Goal: Information Seeking & Learning: Check status

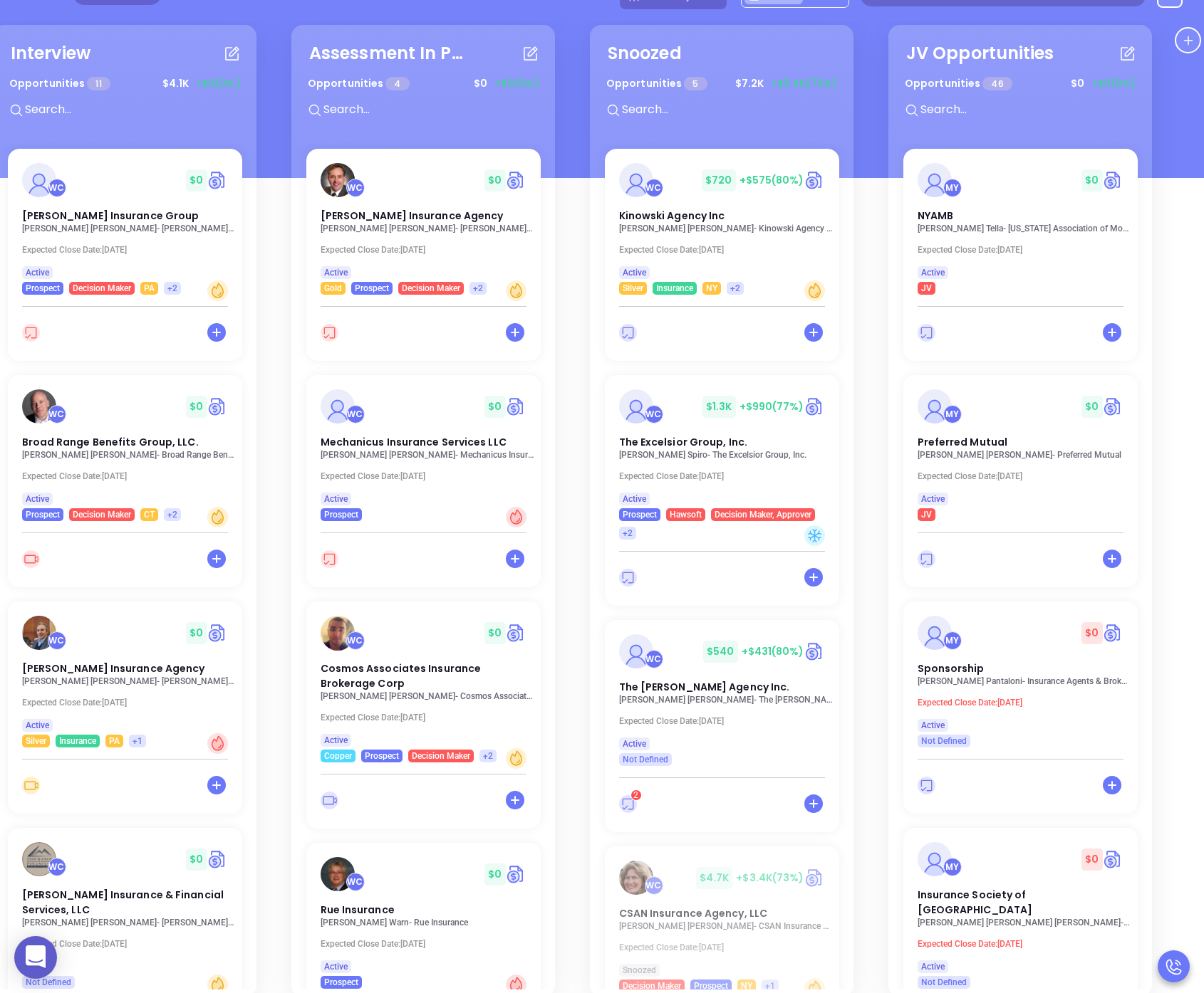
scroll to position [0, 673]
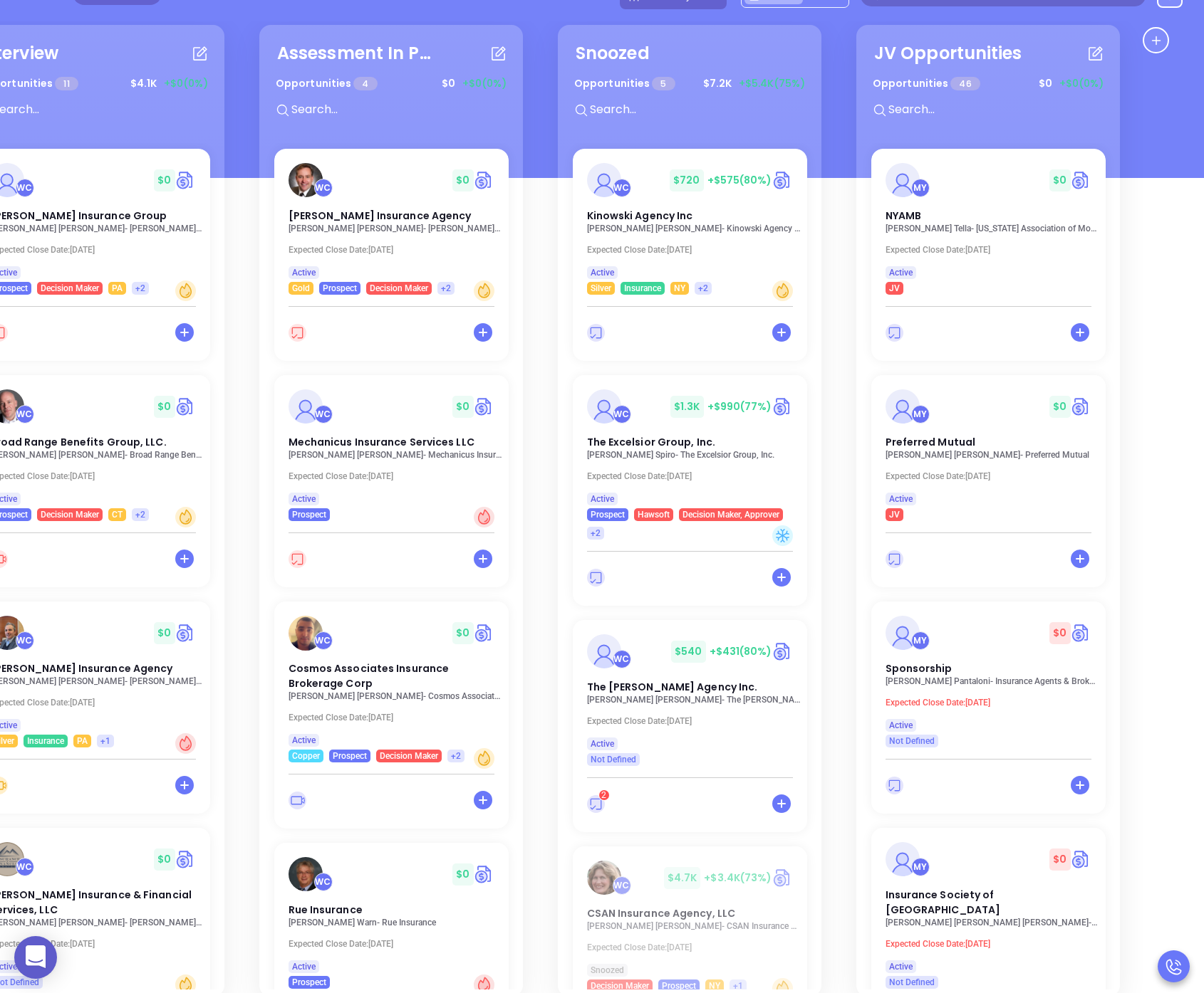
drag, startPoint x: 891, startPoint y: 287, endPoint x: -2, endPoint y: 339, distance: 894.5
click at [0, 339] on html "0 Leads CRM Marketing Reporting 7 Financial Leads Leads Sales Sales Manager BDR…" at bounding box center [602, 323] width 1204 height 993
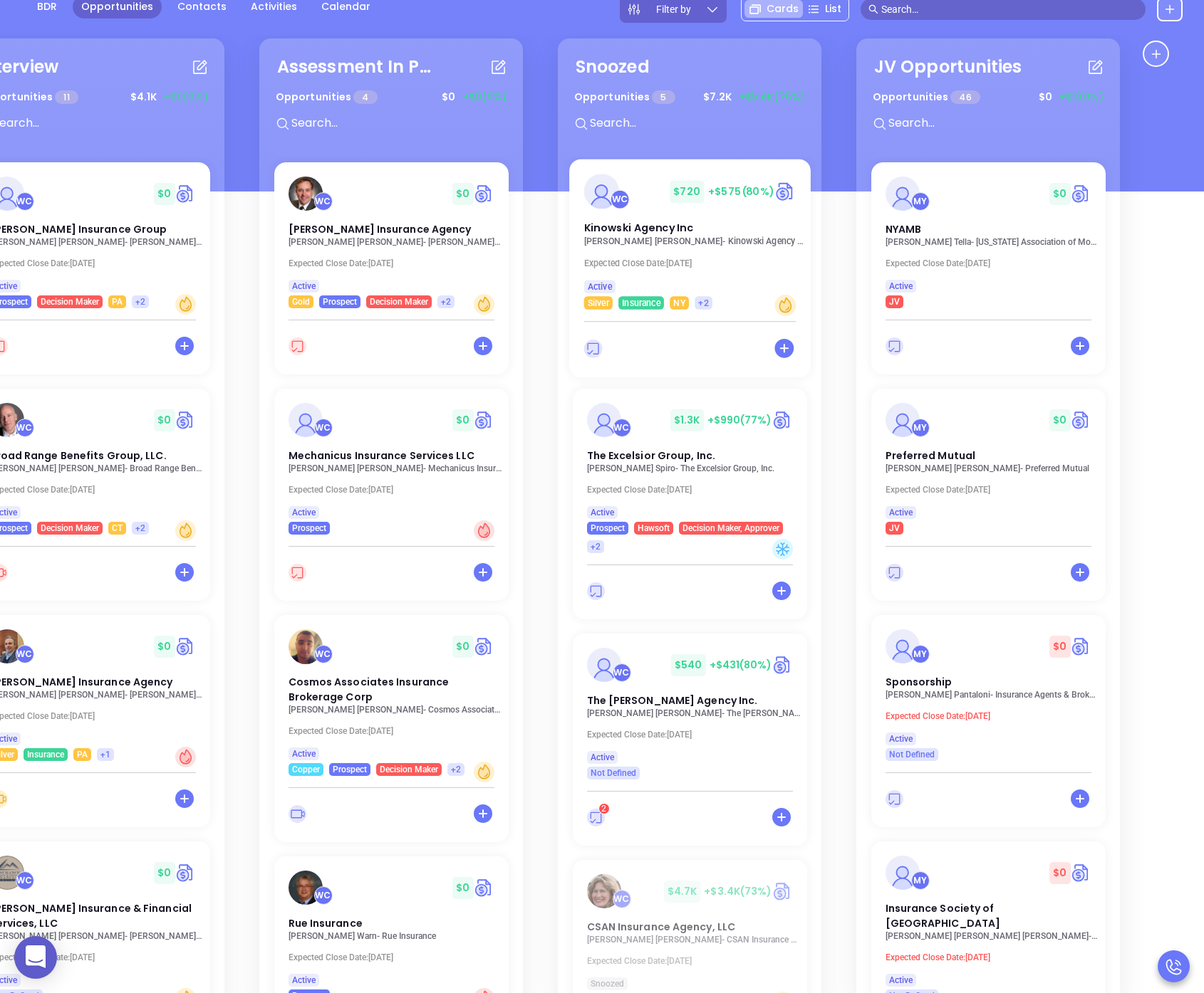
scroll to position [0, 0]
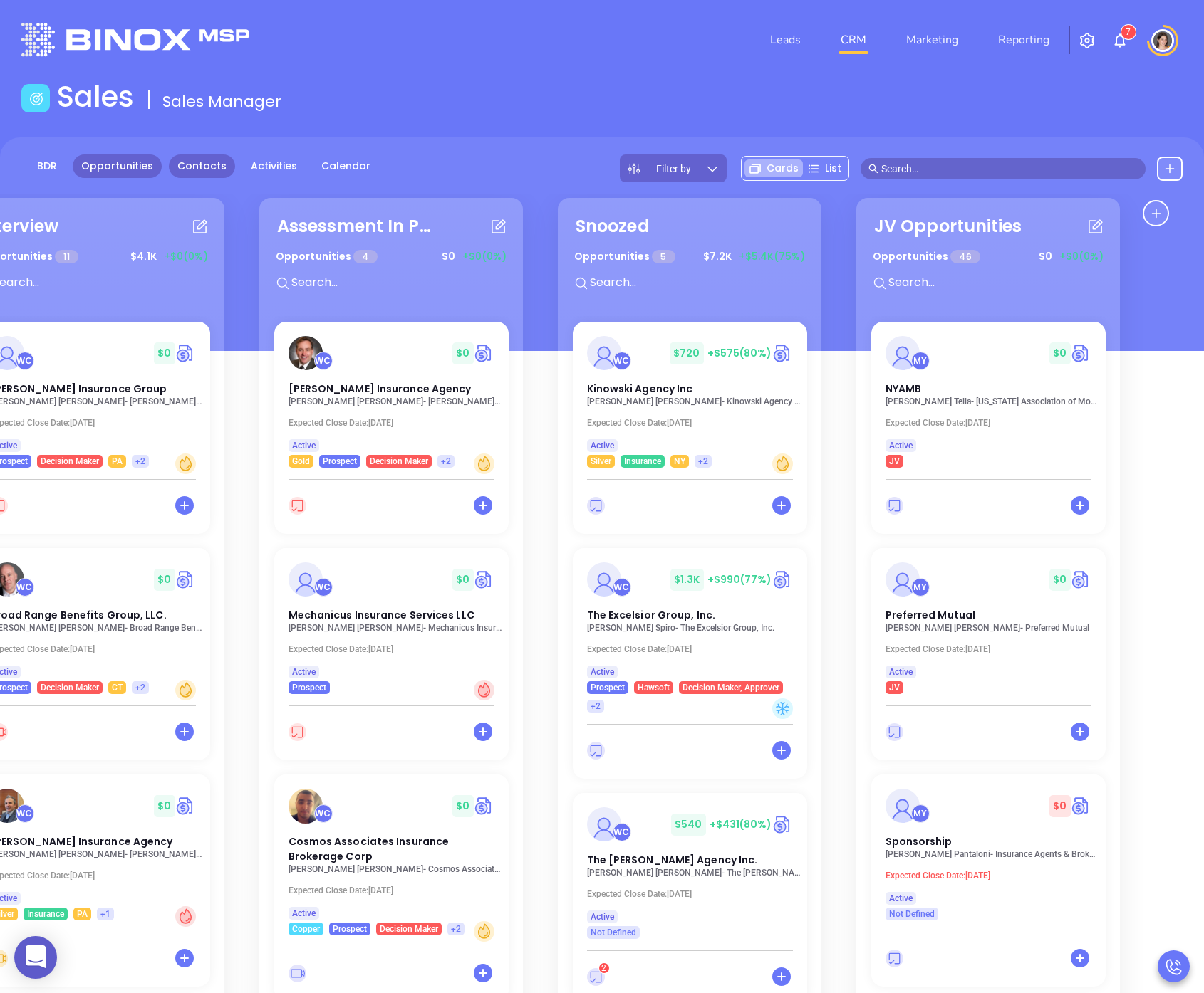
click at [199, 170] on link "Contacts" at bounding box center [201, 167] width 66 height 24
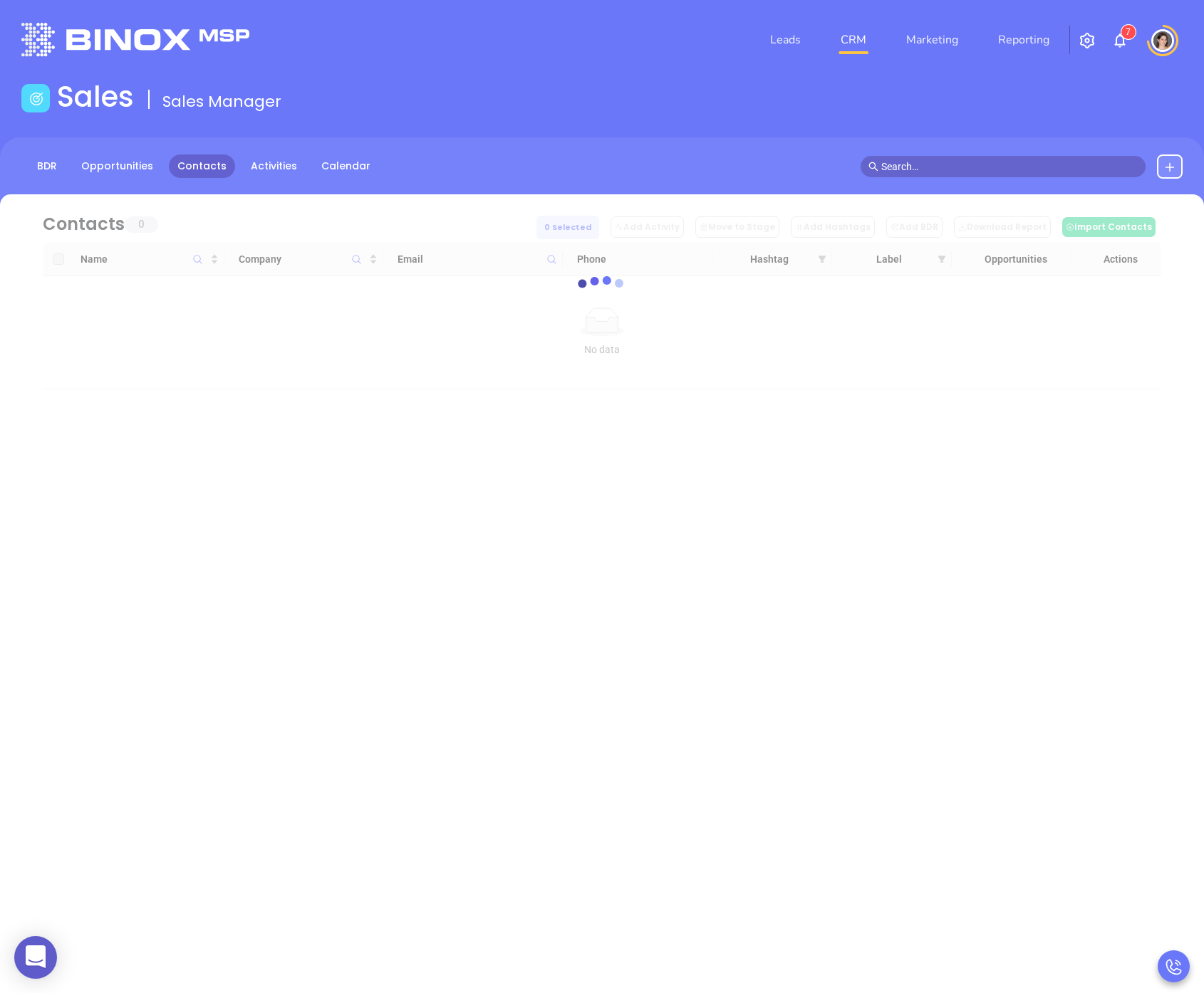
click at [938, 159] on input "text" at bounding box center [1009, 167] width 256 height 16
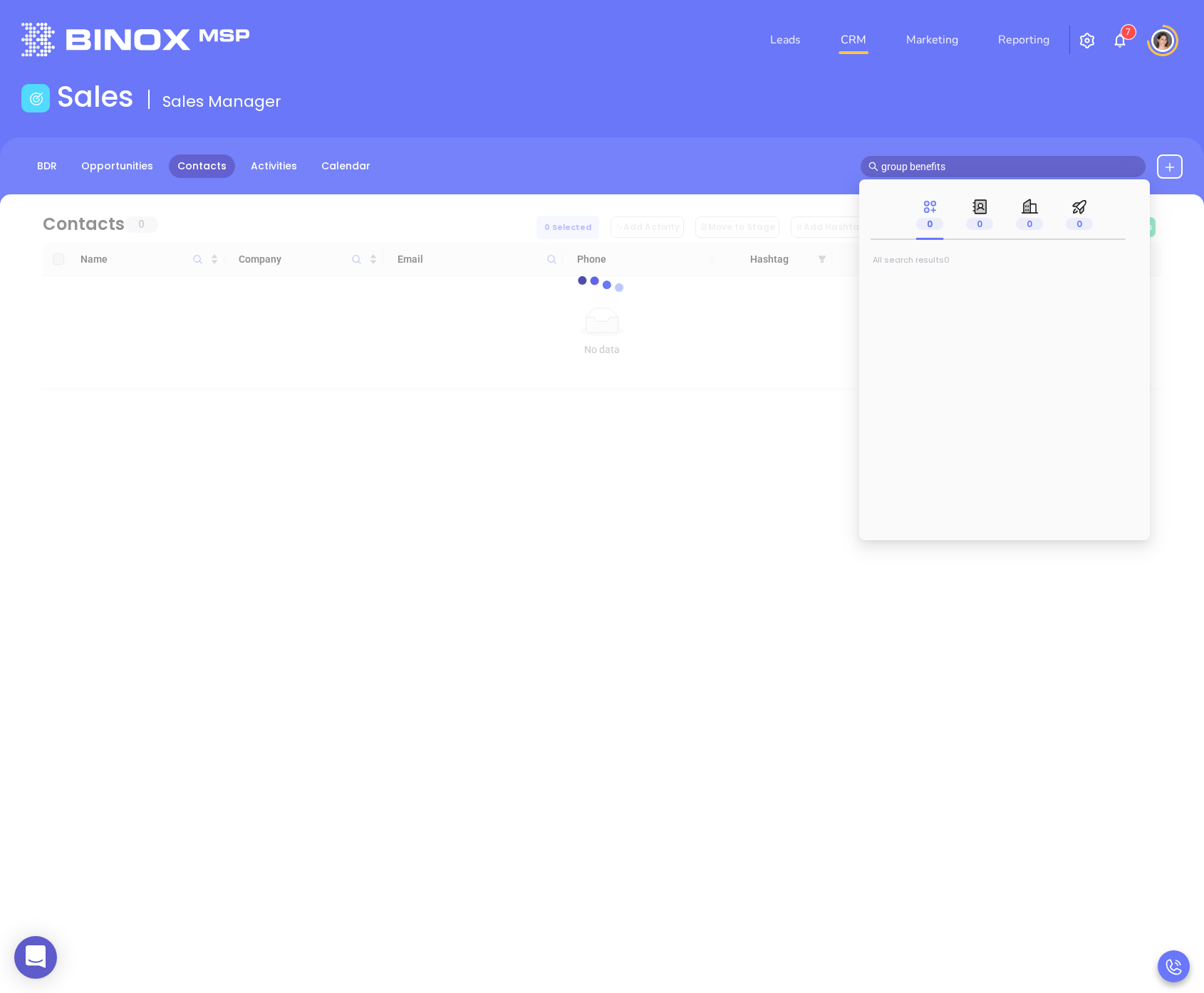
type input "group benefits"
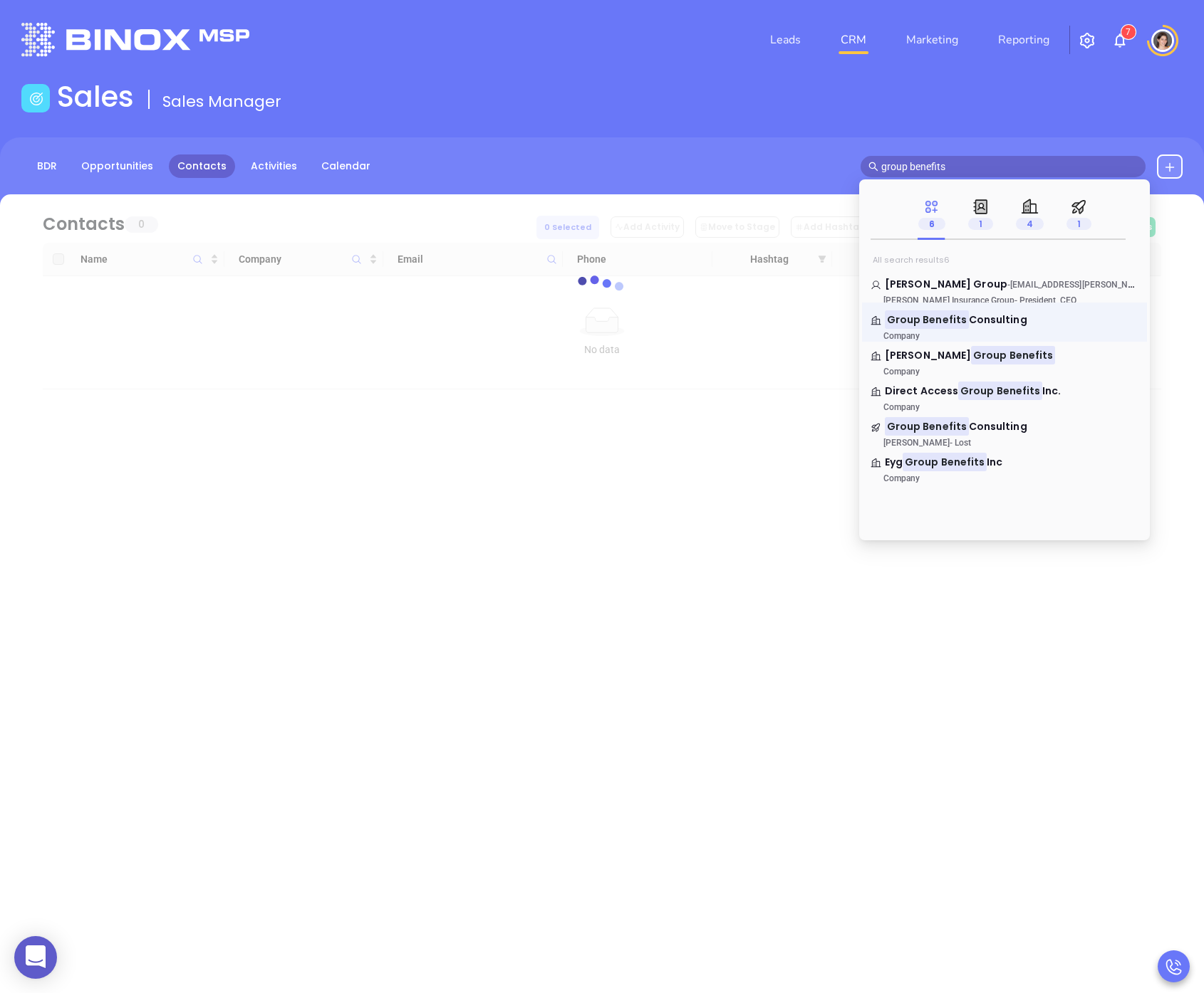
click at [945, 309] on div "Group Benefits Consulting Company" at bounding box center [1003, 322] width 285 height 39
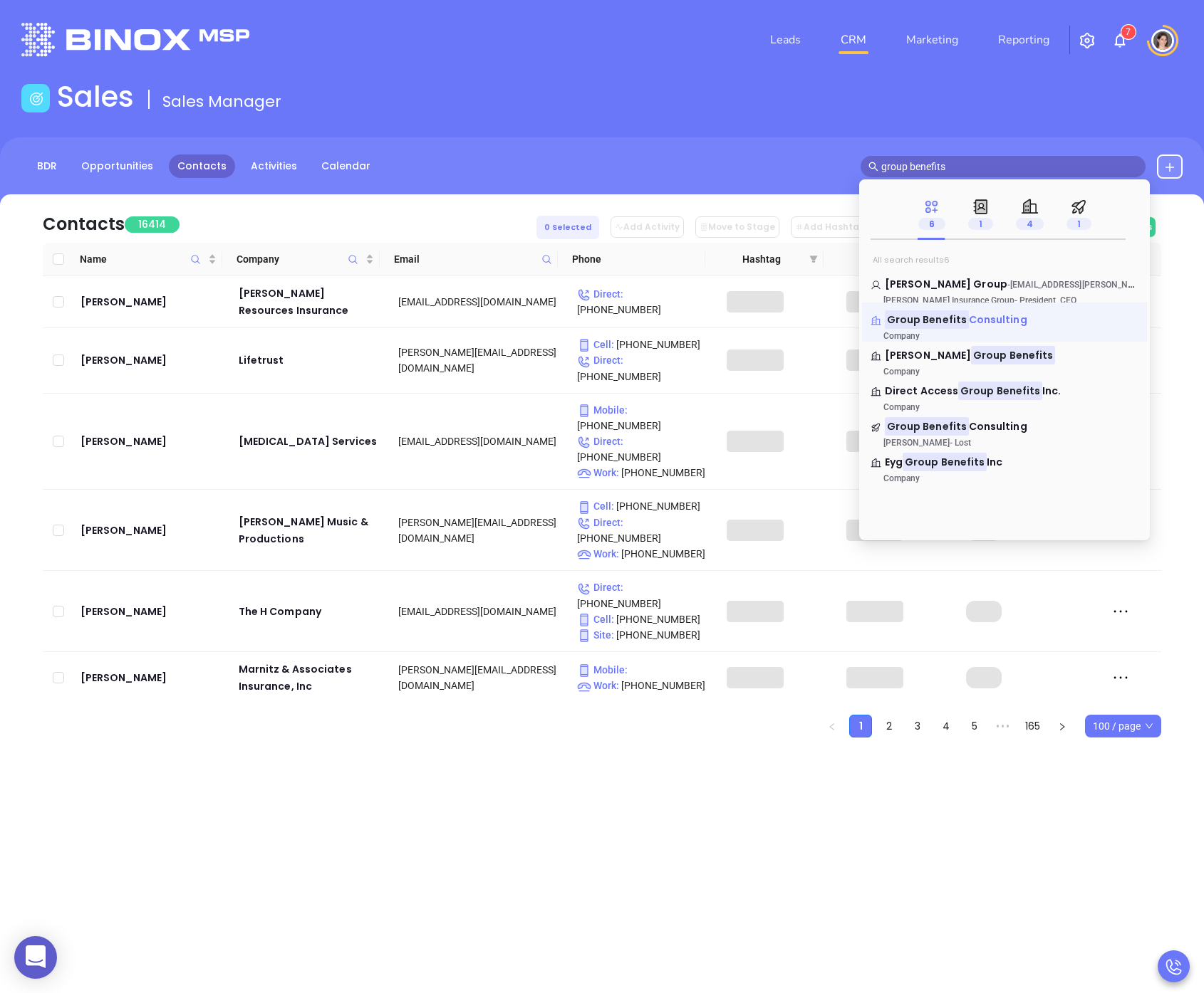
click at [947, 313] on mark "Group Benefits" at bounding box center [927, 318] width 84 height 17
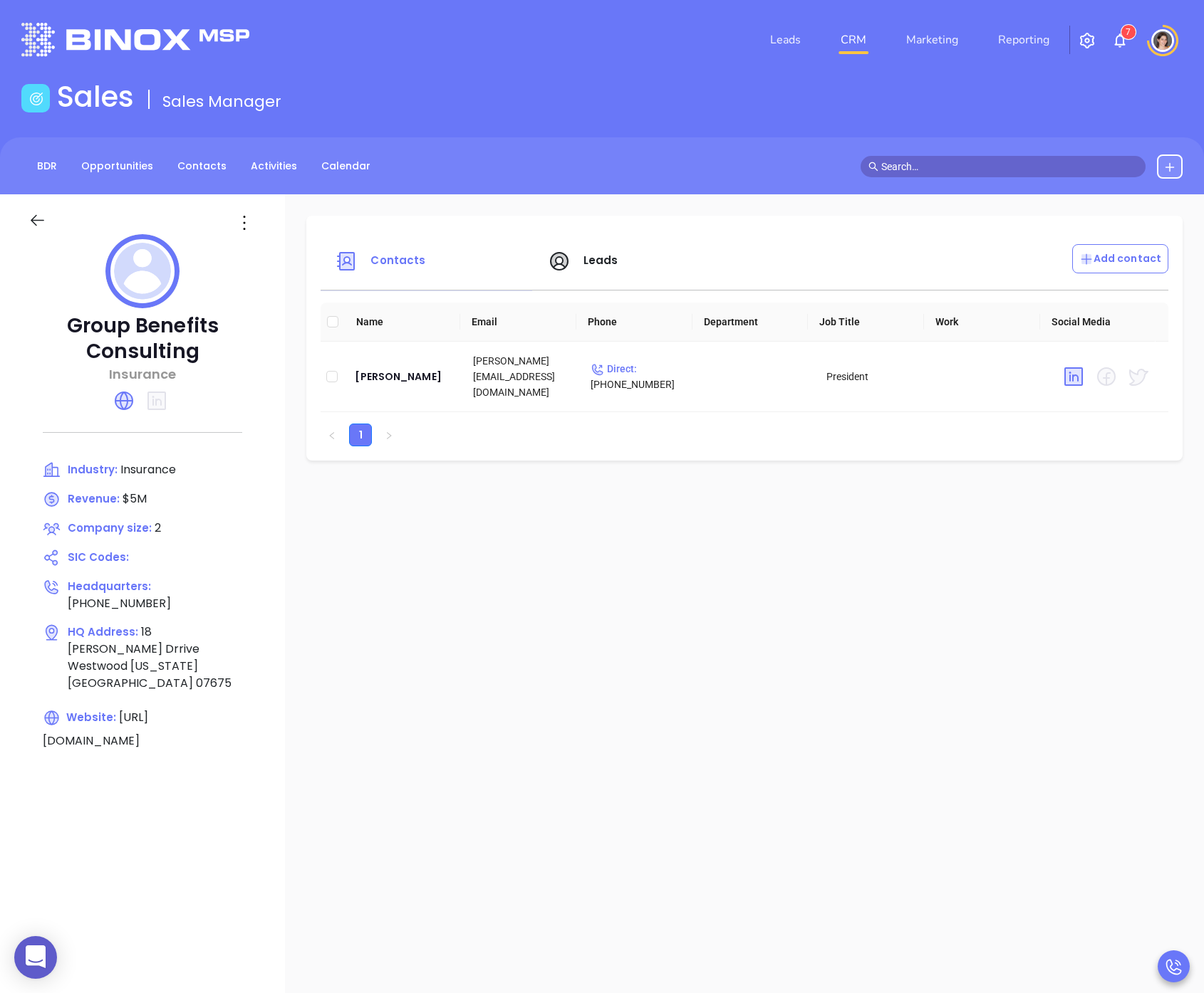
click at [923, 168] on input "text" at bounding box center [1009, 167] width 256 height 16
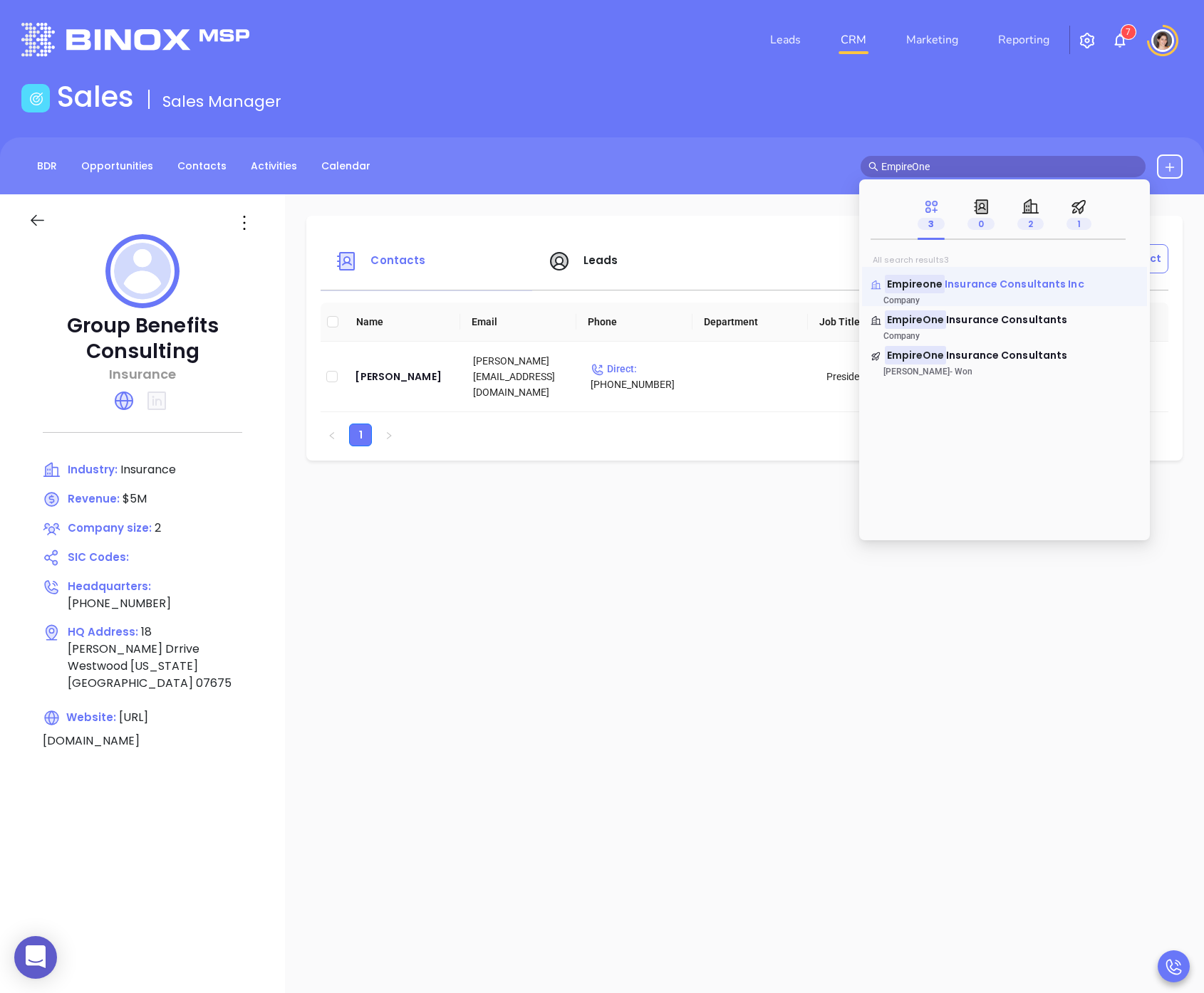
type input "EmpireOne"
click at [1011, 287] on span "Insurance Consultants Inc" at bounding box center [1014, 285] width 139 height 15
click at [1015, 359] on span "Insurance Consultants" at bounding box center [1006, 355] width 121 height 15
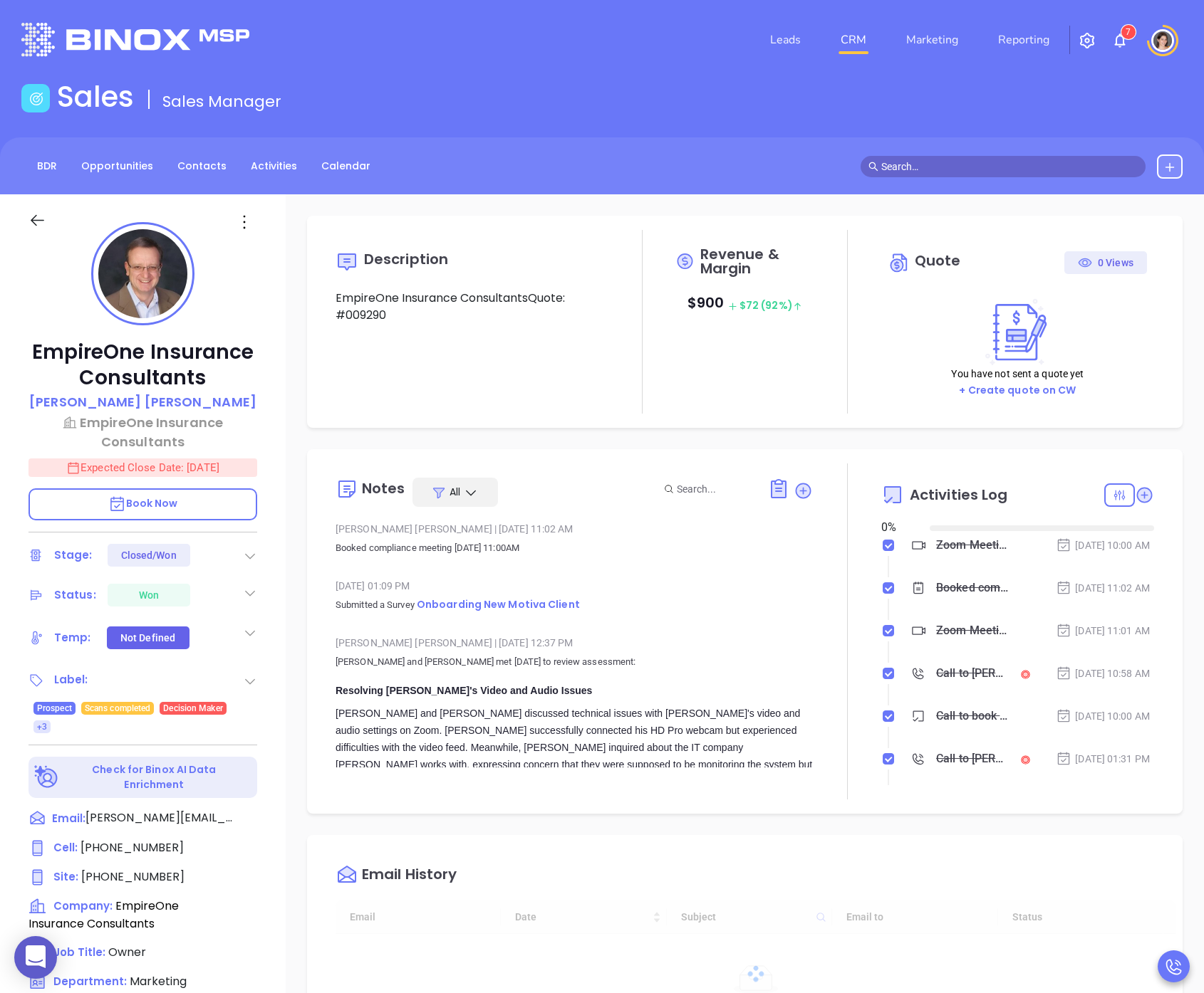
type input "[DATE]"
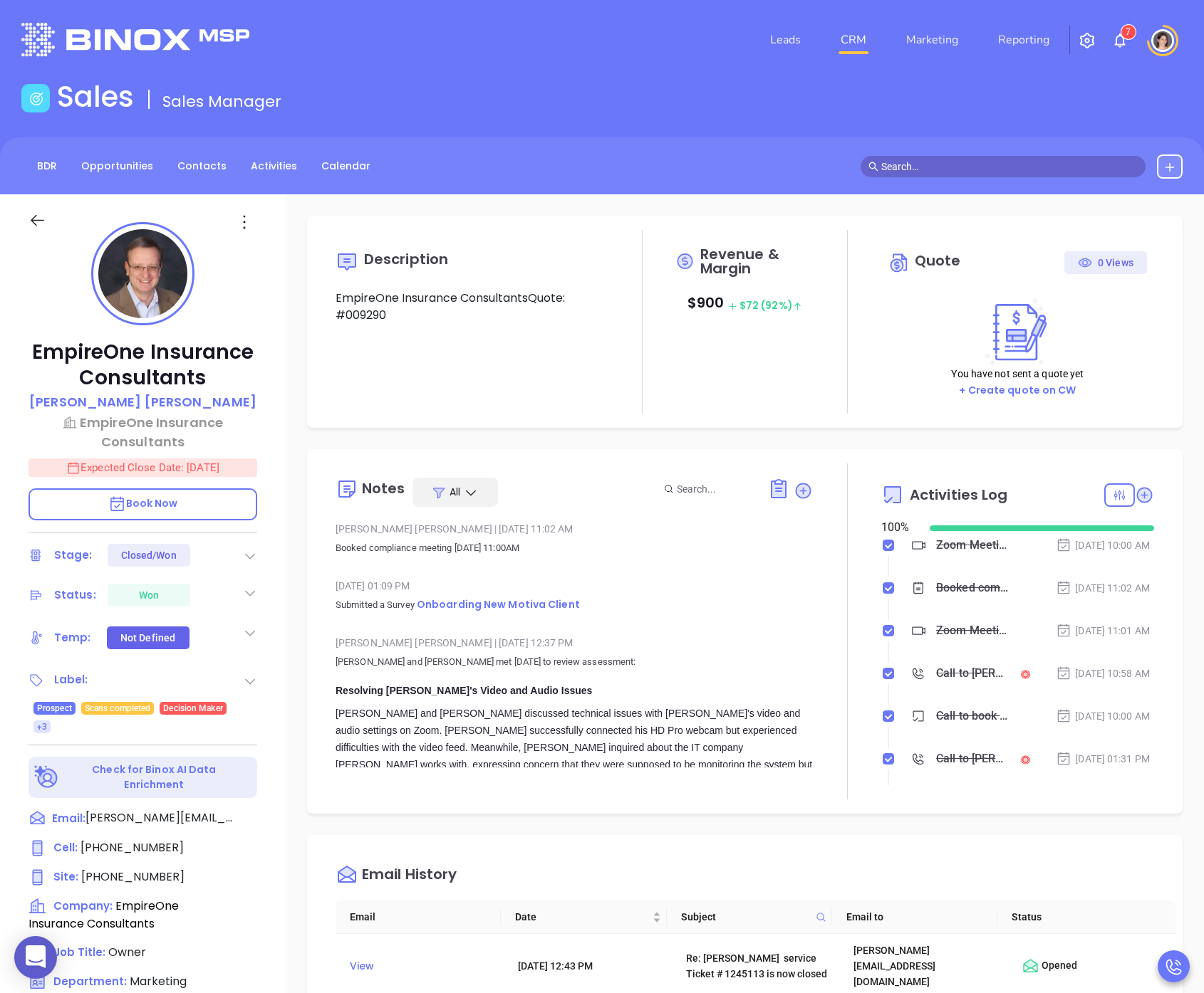
type input "[PERSON_NAME]"
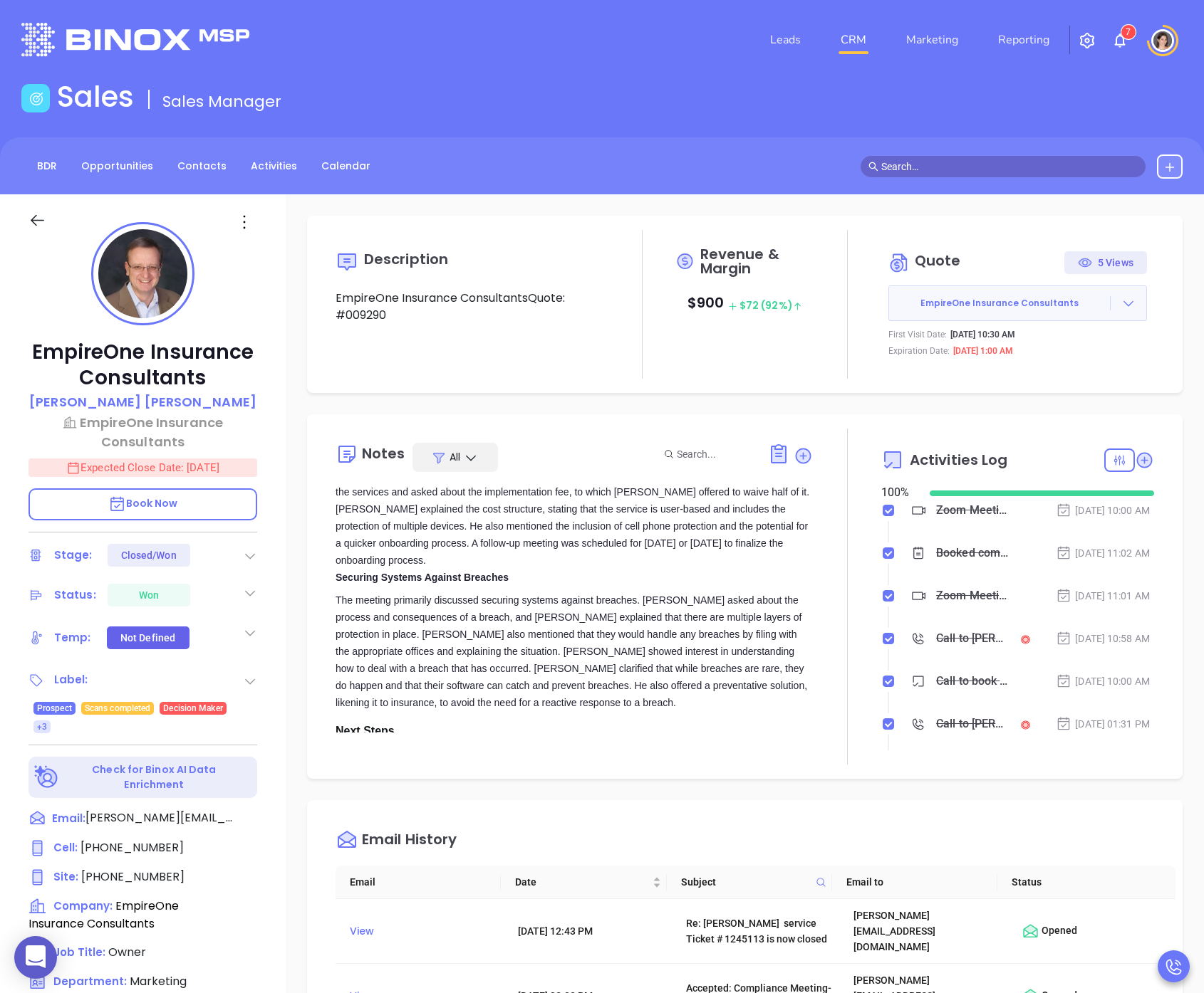
scroll to position [701, 0]
click at [1015, 159] on input "text" at bounding box center [1009, 167] width 256 height 16
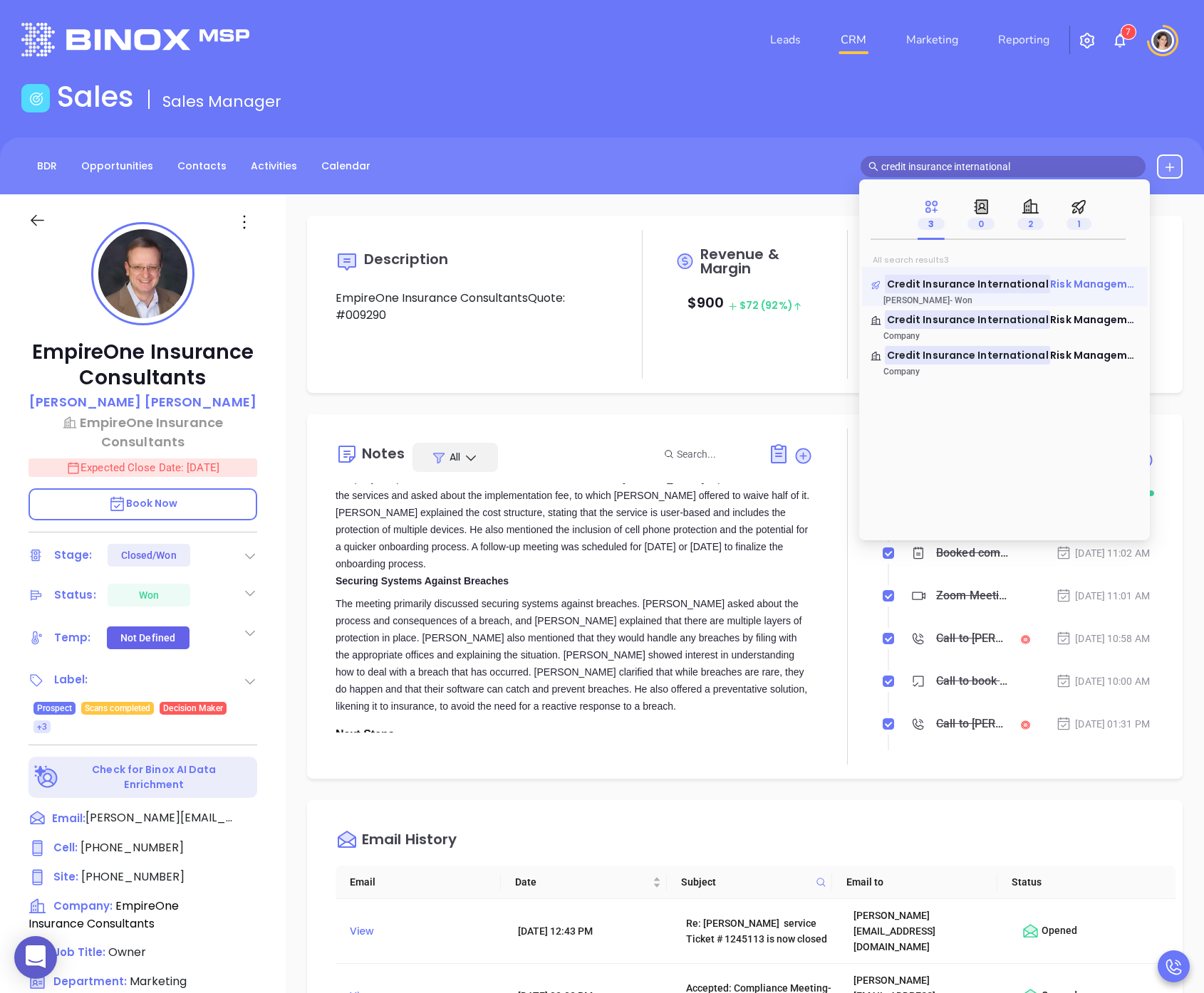
click at [929, 284] on mark "Credit Insurance International" at bounding box center [967, 283] width 166 height 17
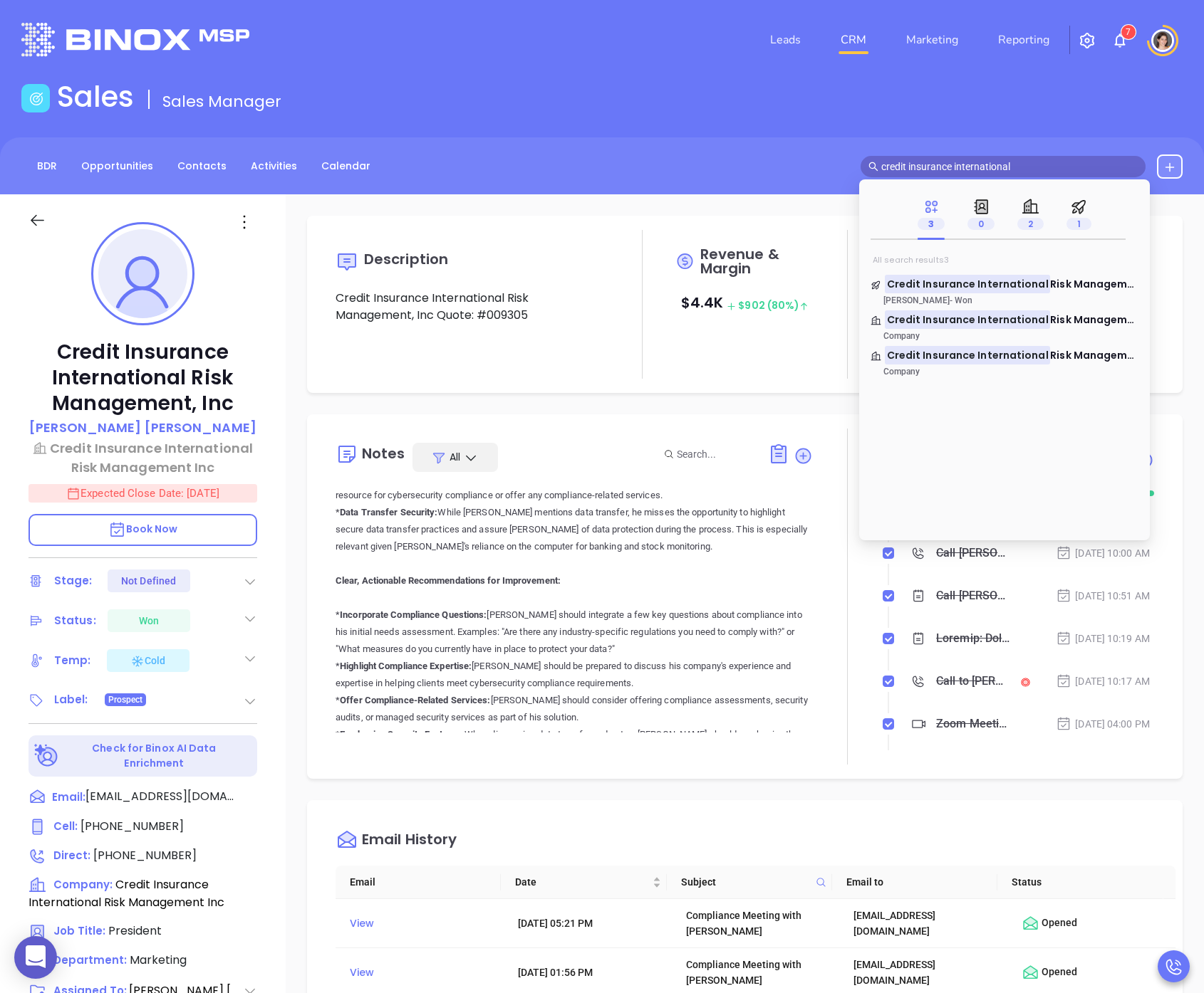
click at [958, 175] on span "credit insurance international" at bounding box center [1003, 166] width 285 height 21
click at [955, 169] on input "credit insurance international" at bounding box center [1009, 167] width 256 height 16
click at [955, 168] on input "credit insurance international" at bounding box center [1009, 167] width 256 height 16
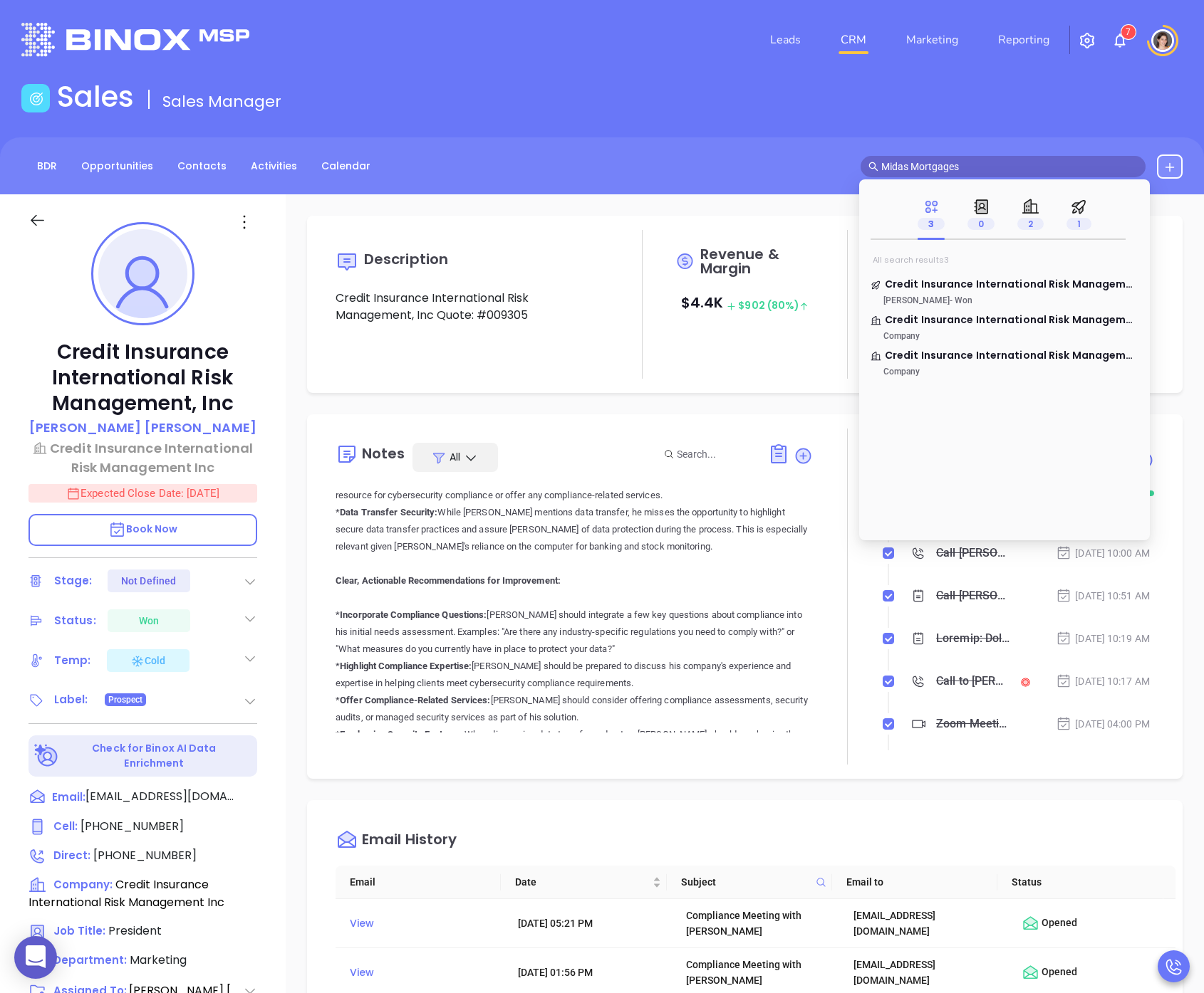
type input "Midas Mortgages"
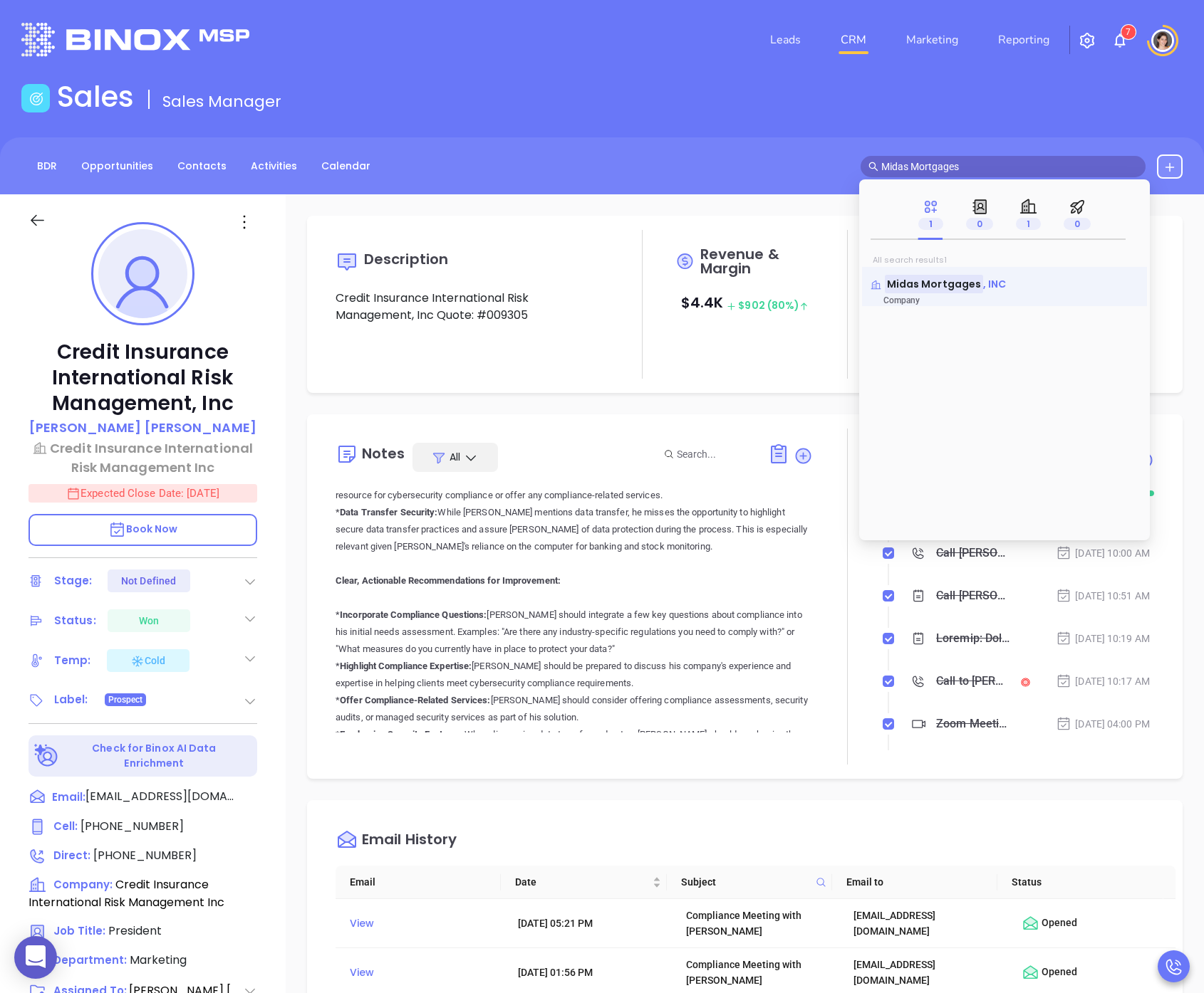
click at [938, 285] on mark "Midas Mortgages" at bounding box center [933, 283] width 98 height 17
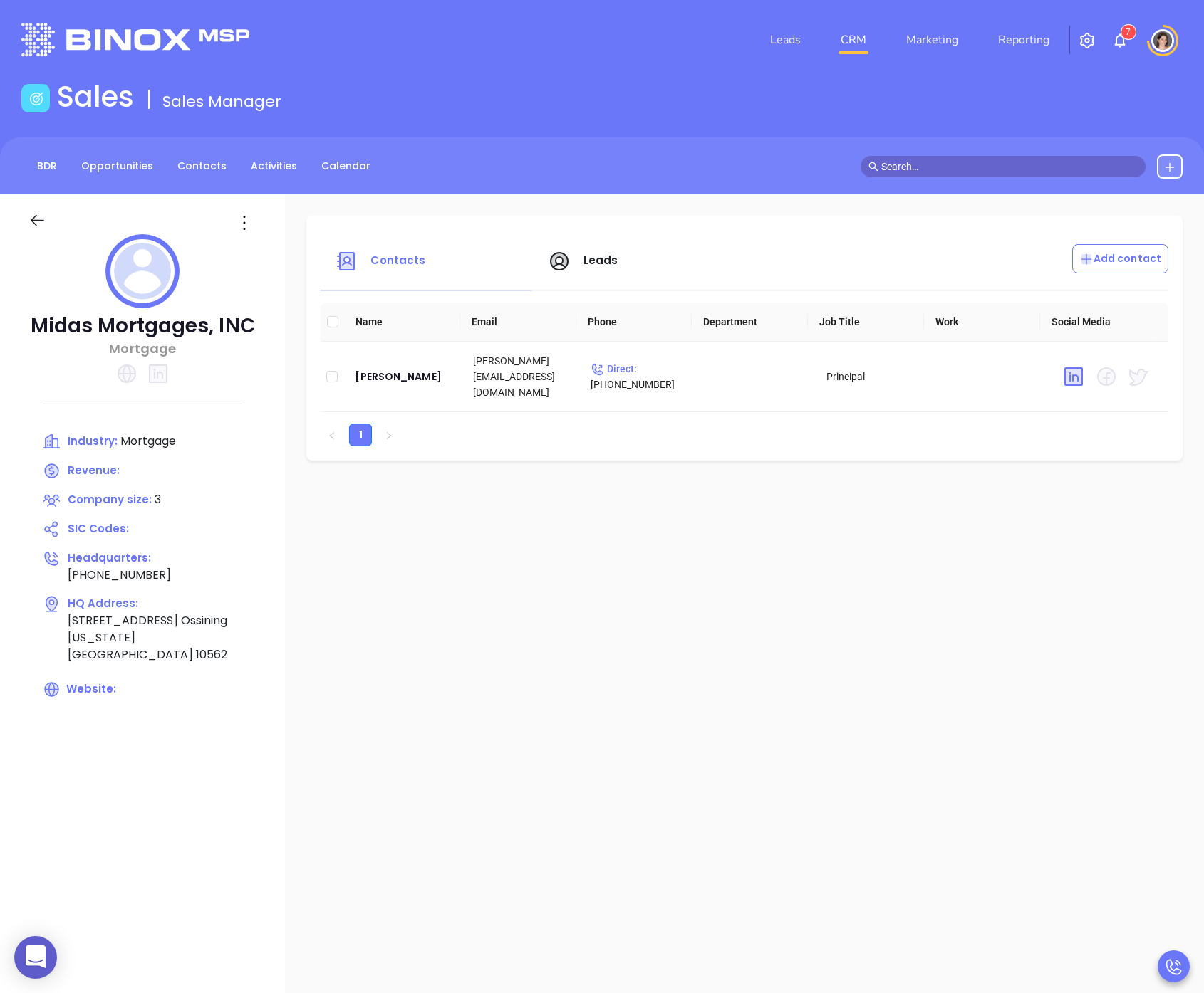
click at [930, 161] on input "text" at bounding box center [1009, 167] width 256 height 16
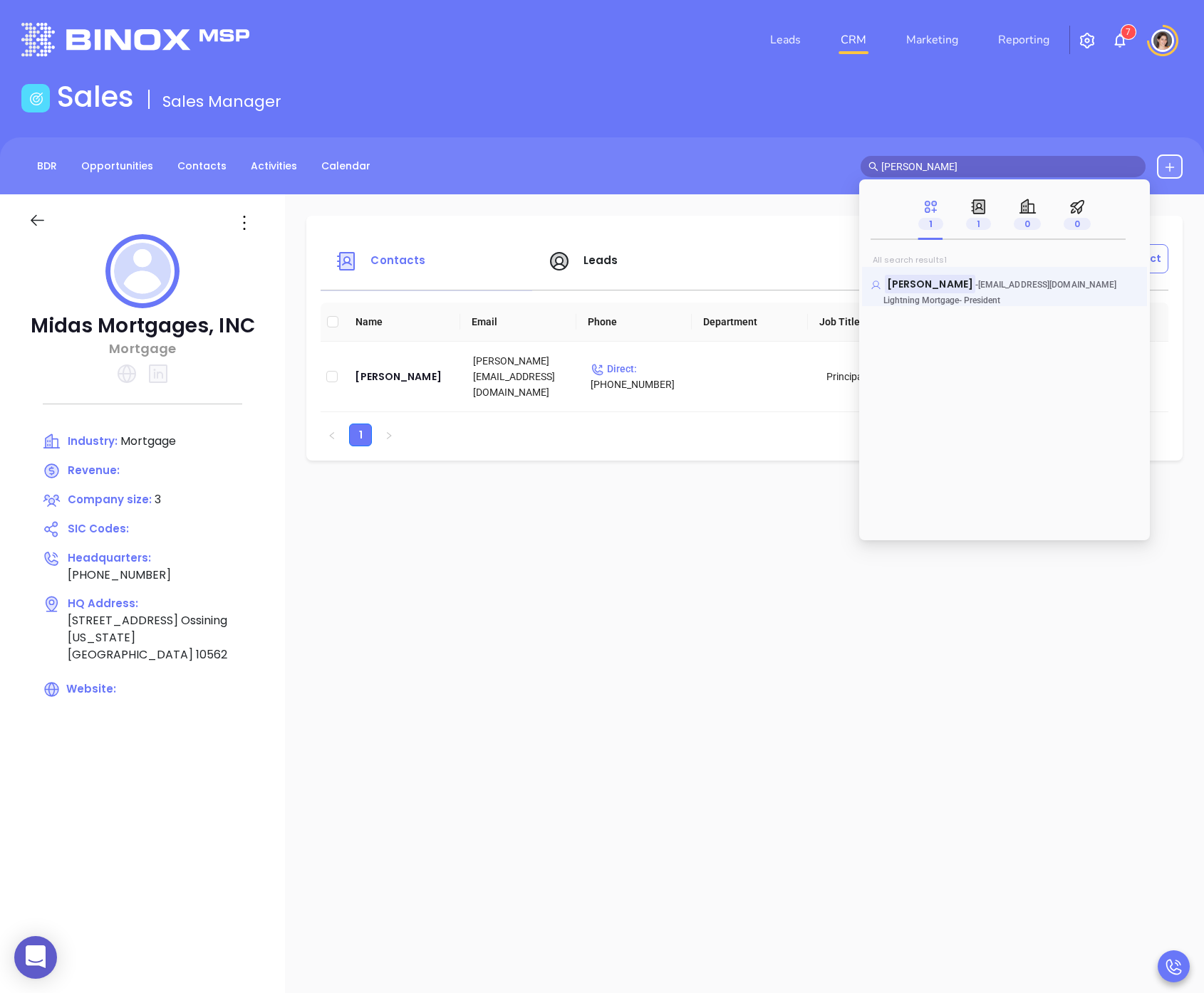
type input "[PERSON_NAME]"
click at [927, 282] on mark "[PERSON_NAME]" at bounding box center [929, 283] width 91 height 17
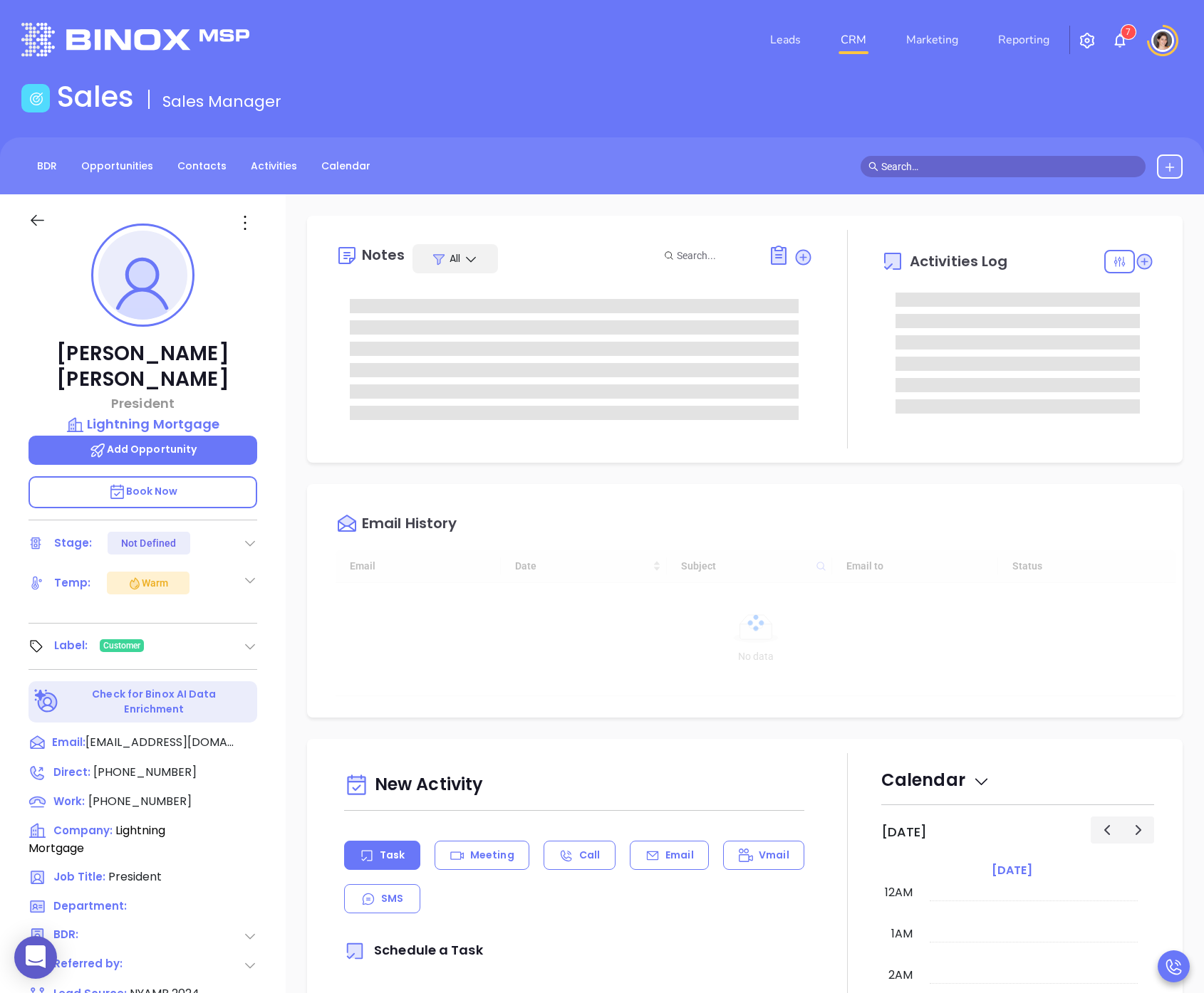
type input "[DATE]"
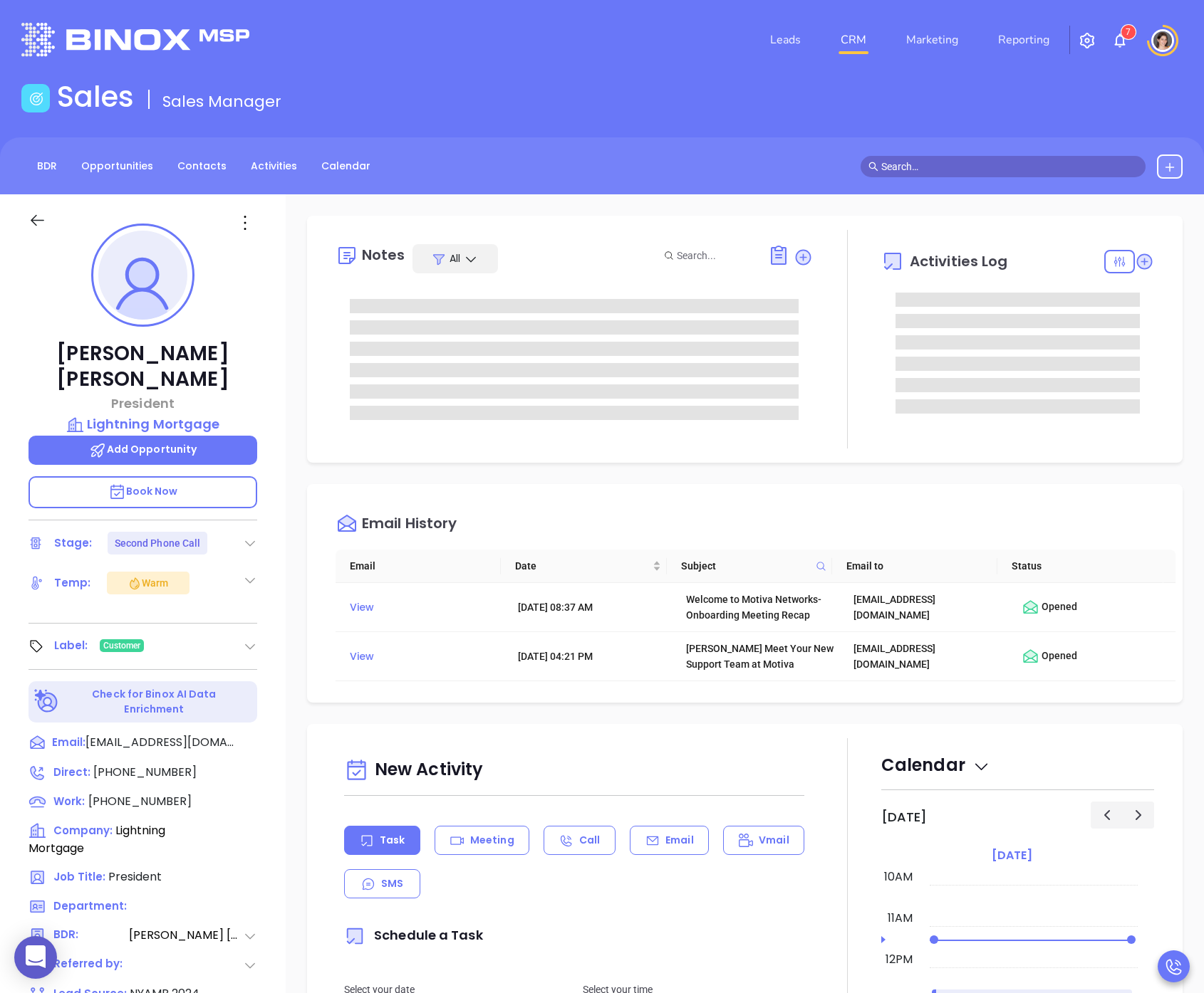
type input "[PERSON_NAME]"
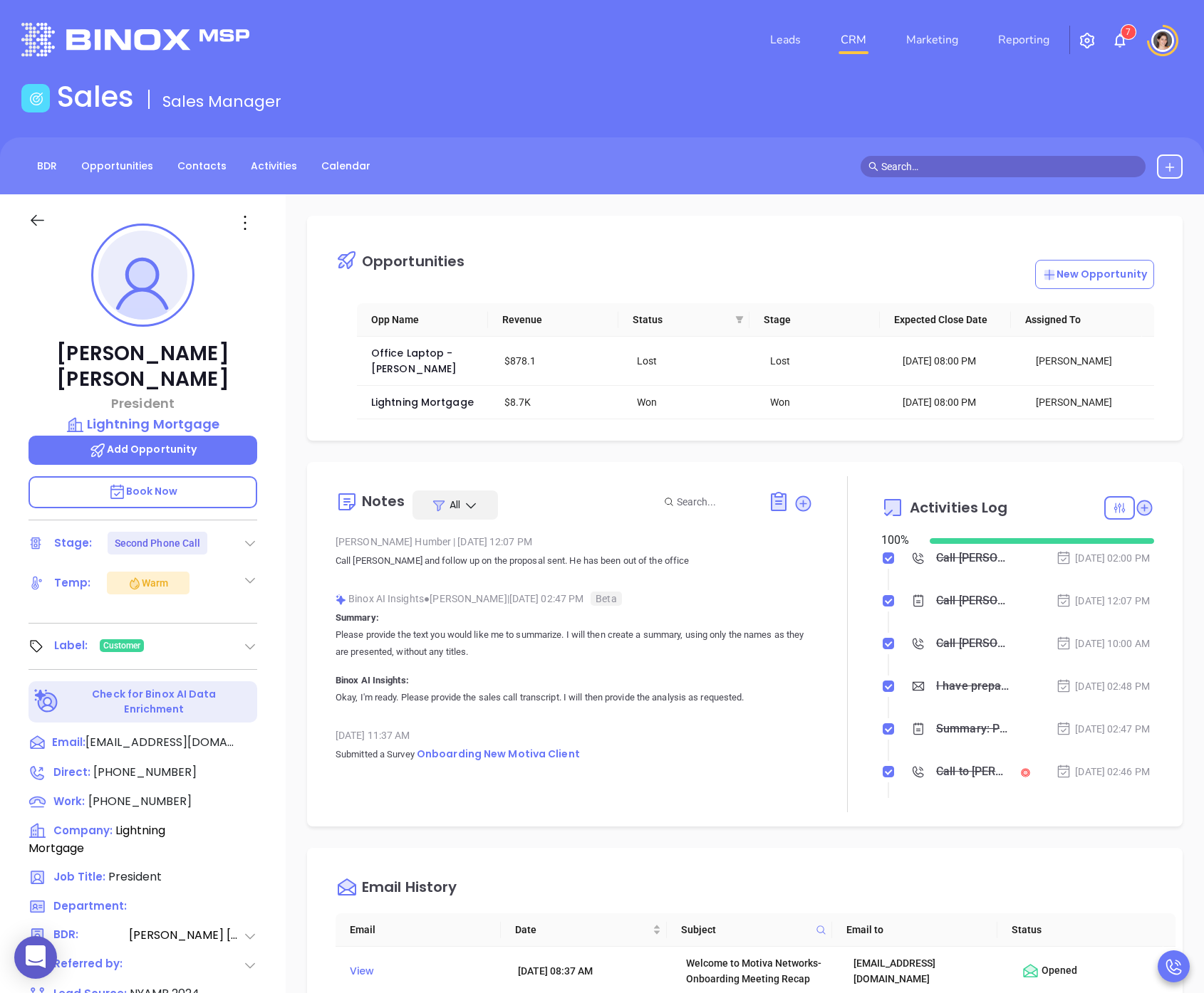
click at [933, 159] on input "text" at bounding box center [1009, 167] width 256 height 16
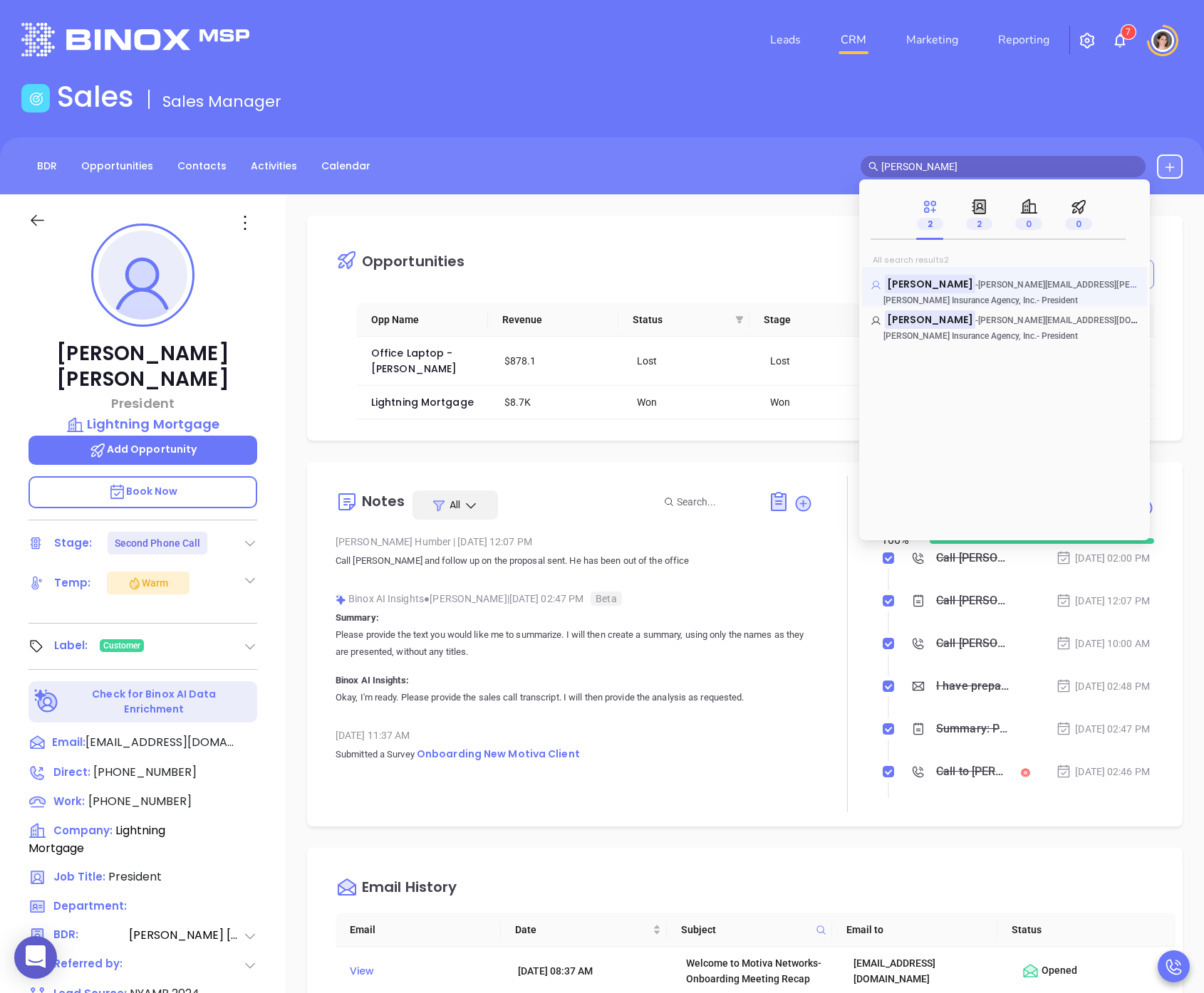
click at [937, 286] on mark "[PERSON_NAME]" at bounding box center [929, 283] width 91 height 17
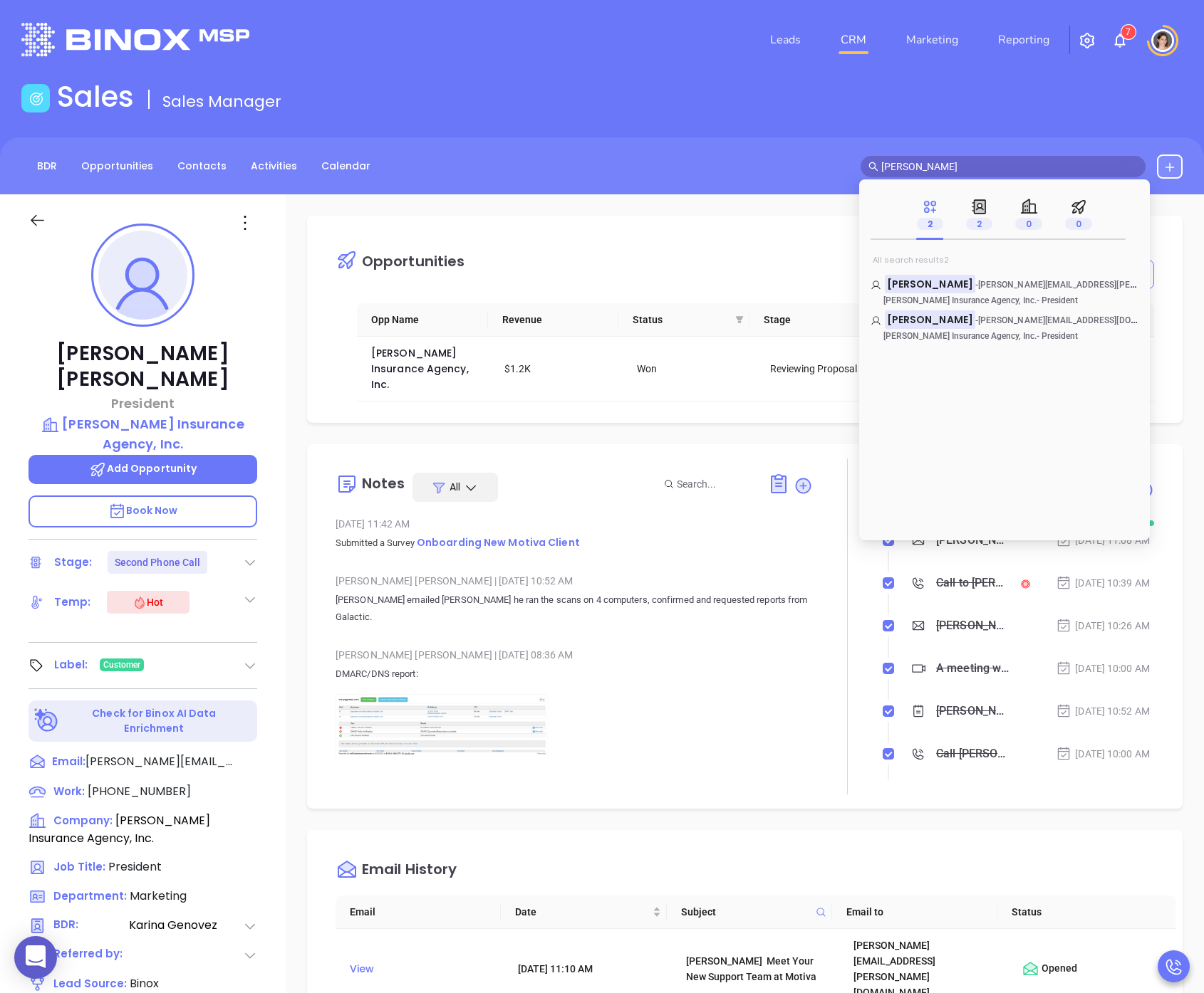
click at [989, 165] on input "[PERSON_NAME]" at bounding box center [1009, 167] width 256 height 16
click at [938, 276] on mark "[PERSON_NAME]" at bounding box center [929, 283] width 91 height 17
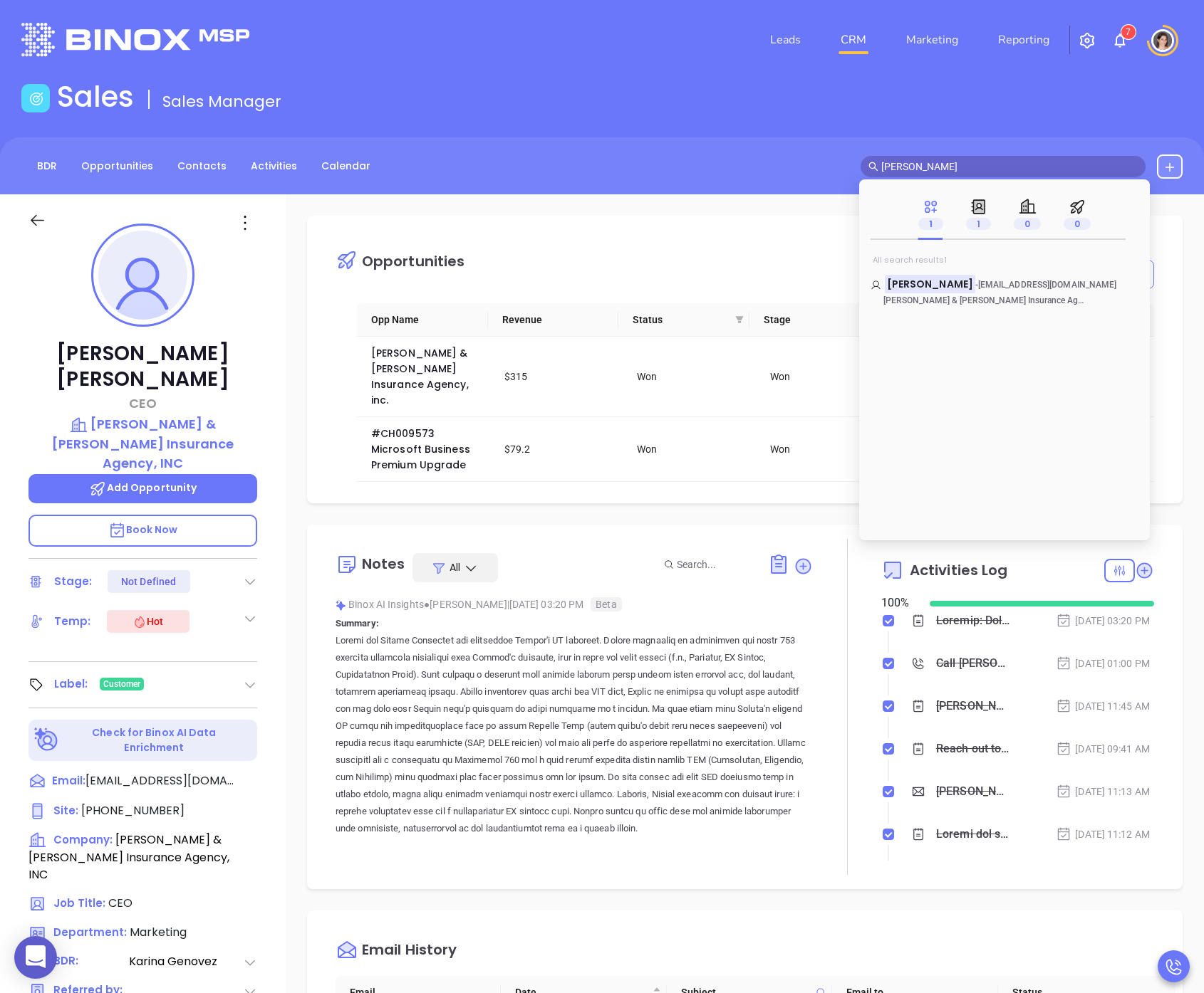
click at [949, 169] on input "[PERSON_NAME]" at bounding box center [1009, 167] width 256 height 16
type input "Midas mortgage"
click at [920, 279] on mark "Midas Mortgage" at bounding box center [930, 283] width 92 height 17
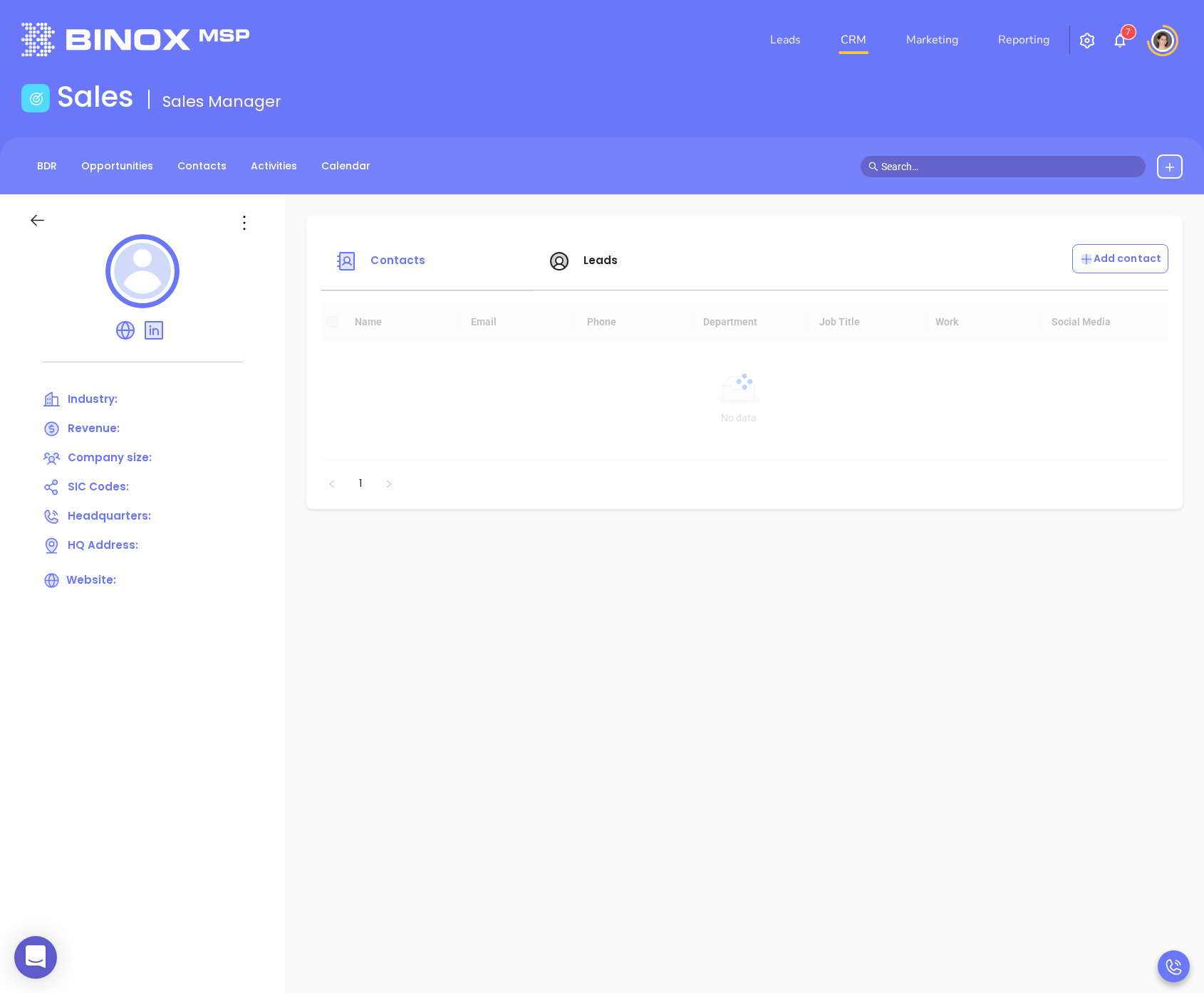
click at [926, 167] on input "text" at bounding box center [1009, 167] width 256 height 16
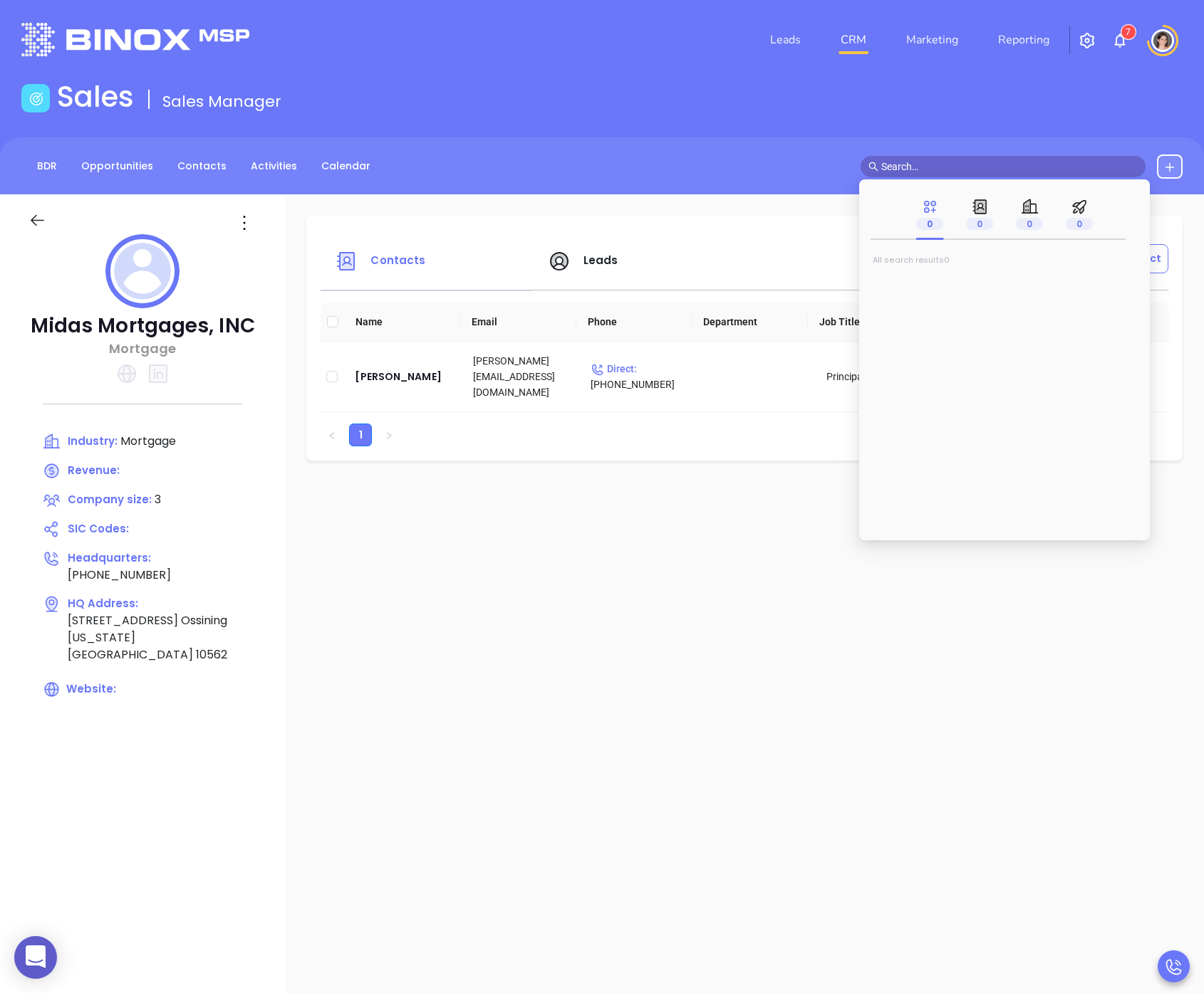
click at [154, 324] on p "Midas Mortgages, INC" at bounding box center [142, 326] width 228 height 26
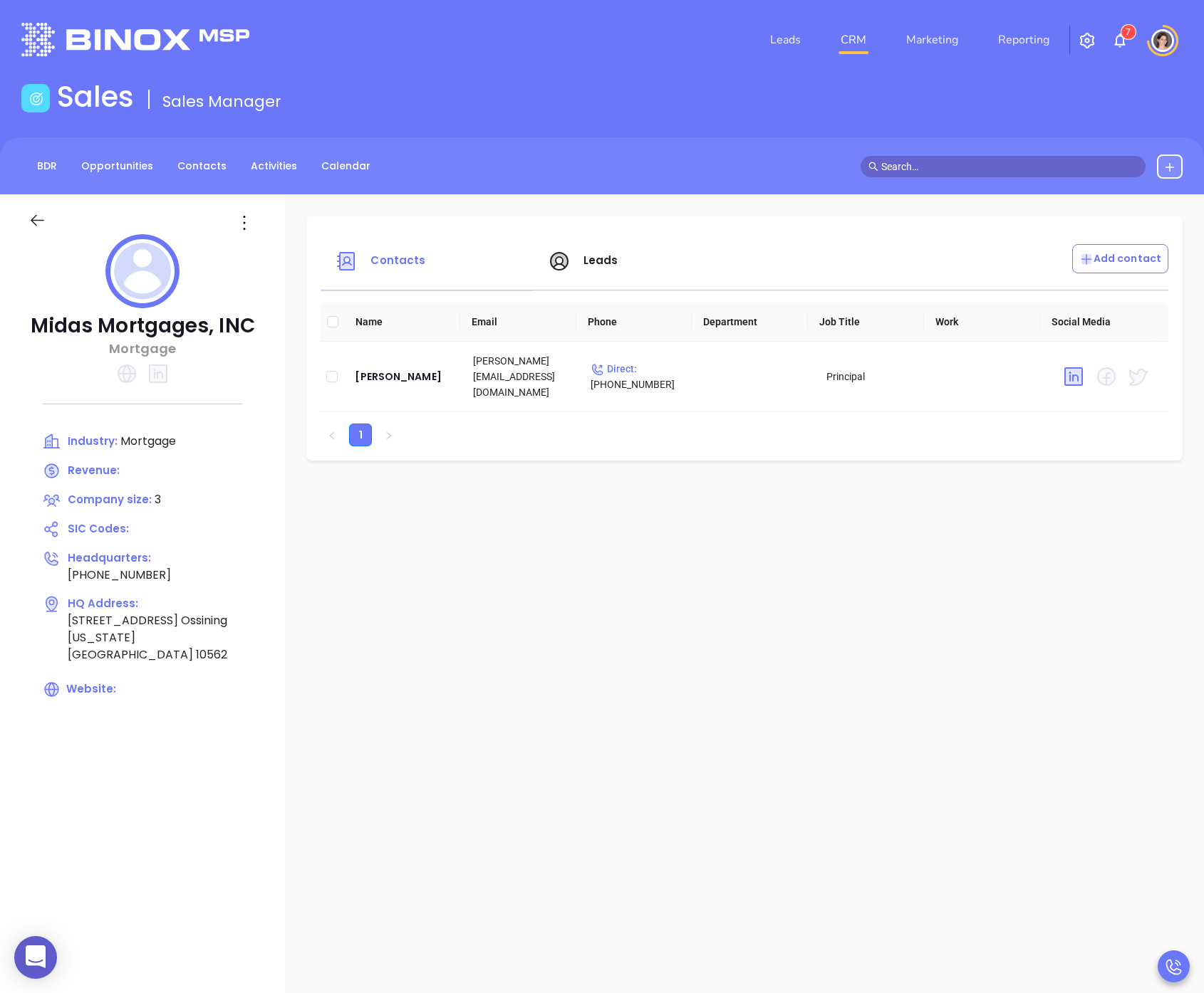
click at [949, 171] on input "text" at bounding box center [1009, 167] width 256 height 16
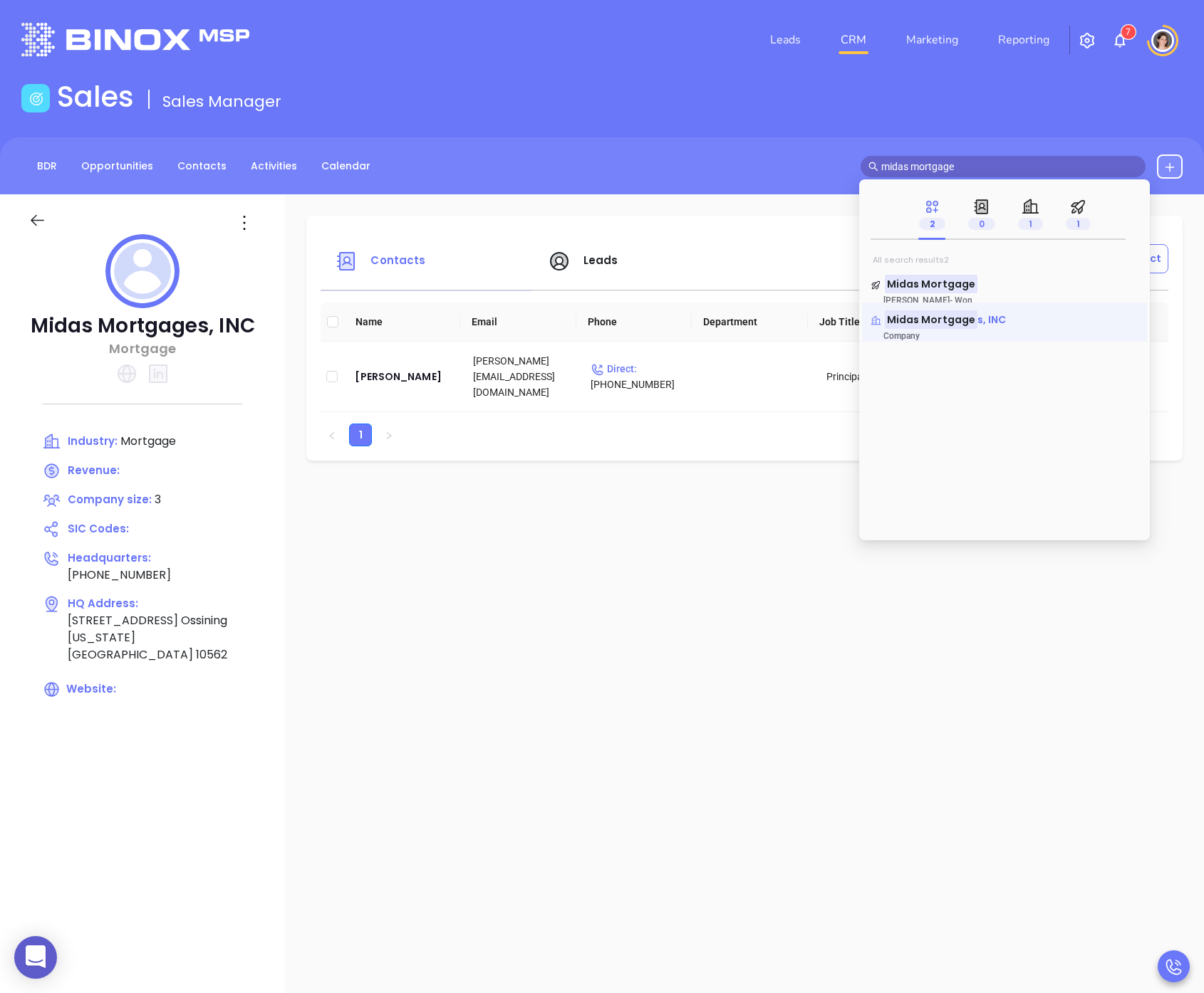
type input "midas mortgage"
click at [938, 313] on mark "Midas Mortgage" at bounding box center [930, 318] width 92 height 17
click at [930, 278] on mark "Midas Mortgage" at bounding box center [930, 283] width 92 height 17
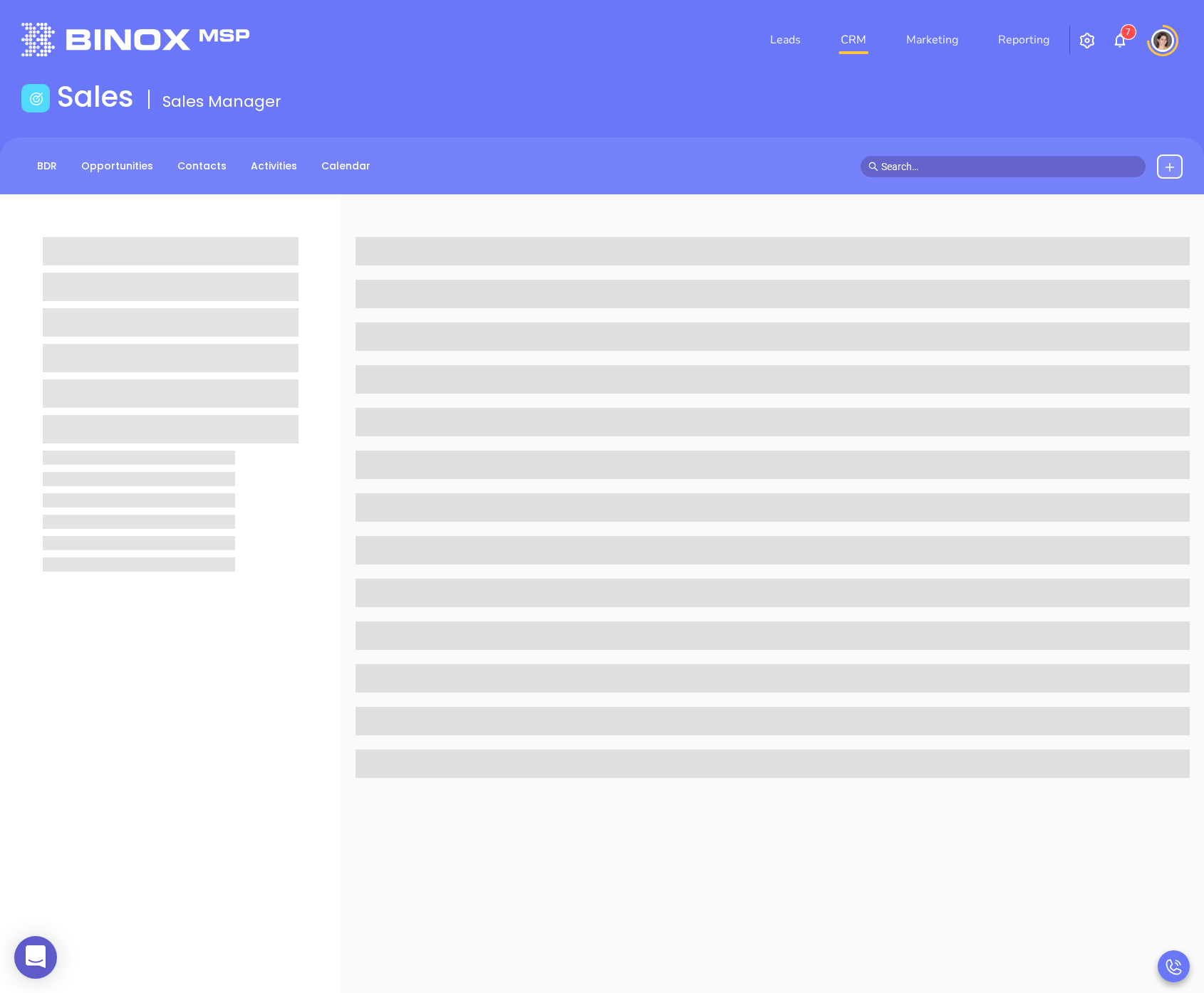
click at [930, 277] on div at bounding box center [772, 514] width 834 height 556
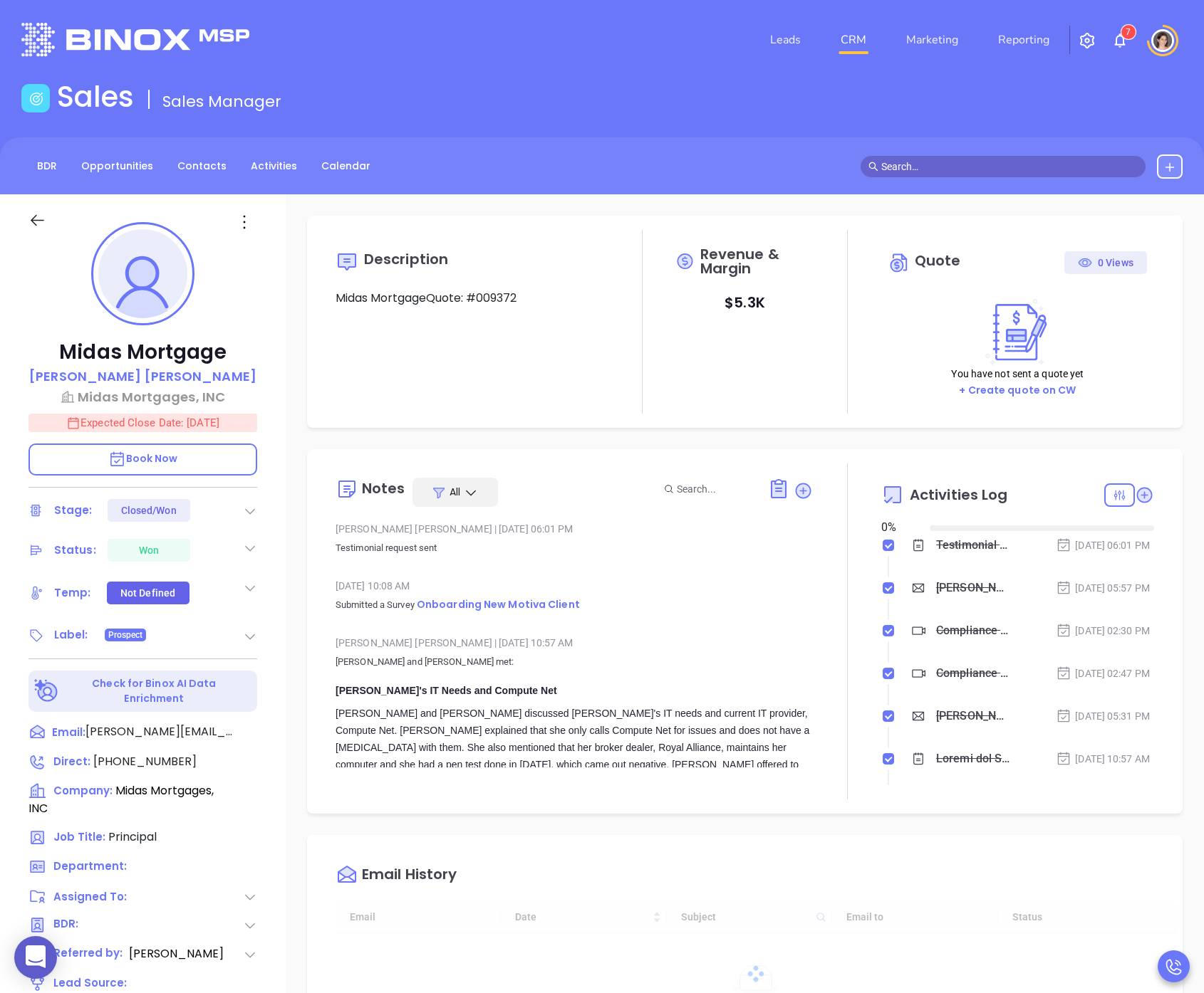
type input "[DATE]"
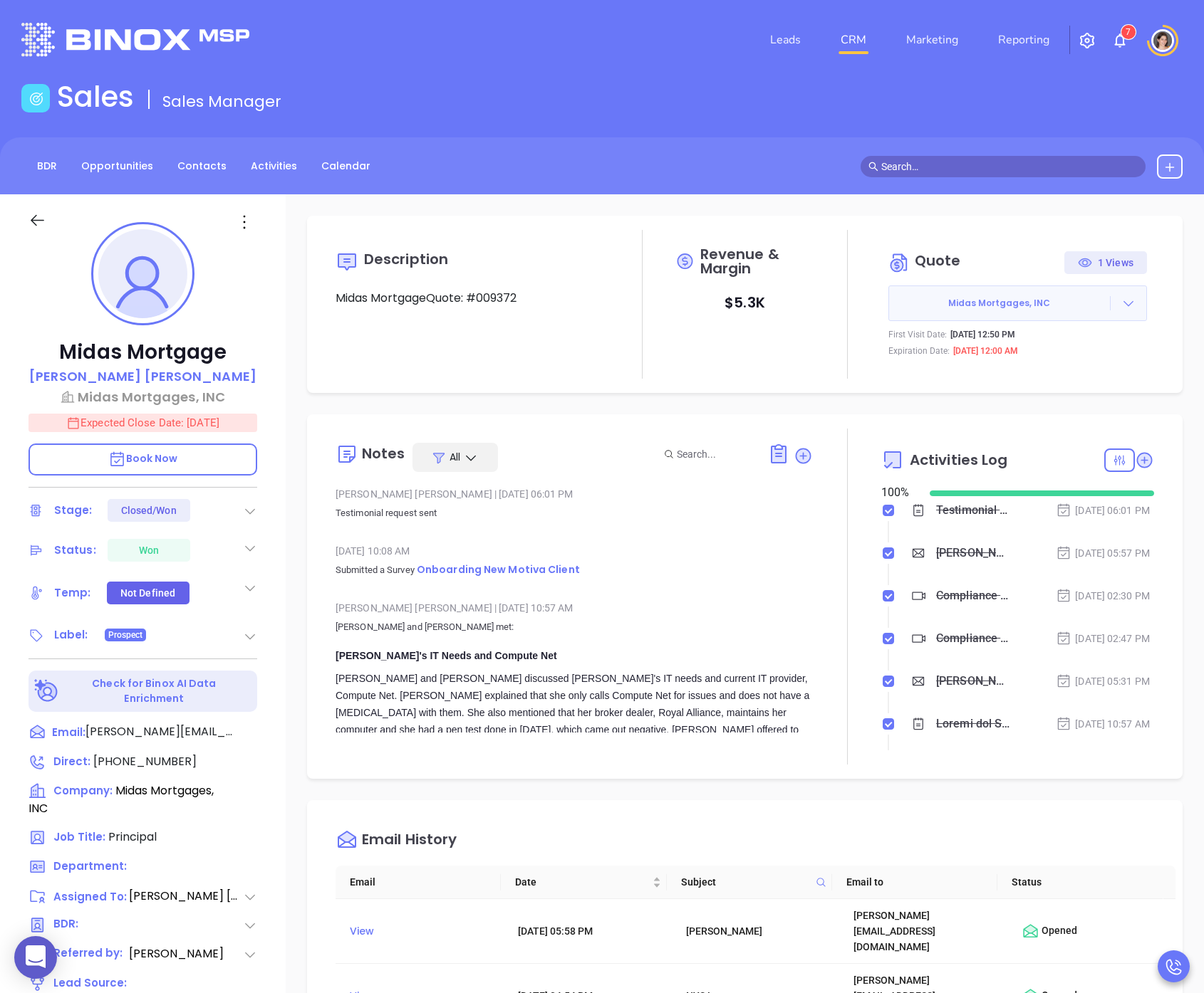
type input "[PERSON_NAME]"
click at [944, 162] on input "text" at bounding box center [1009, 167] width 256 height 16
click at [721, 264] on span "Revenue & Margin" at bounding box center [756, 261] width 113 height 28
click at [729, 287] on div "Revenue & Margin $ 5.3K" at bounding box center [744, 290] width 136 height 92
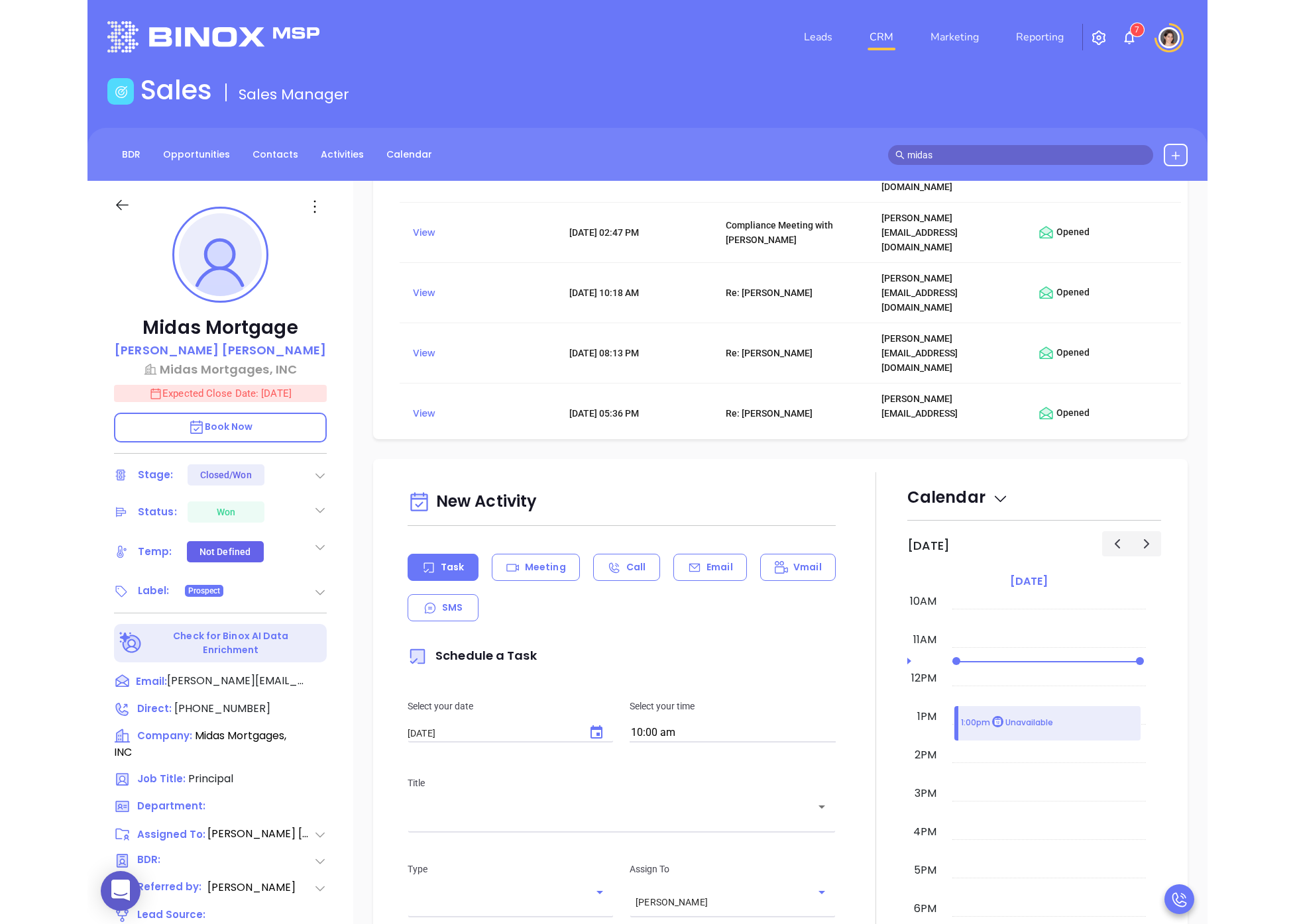
scroll to position [0, 0]
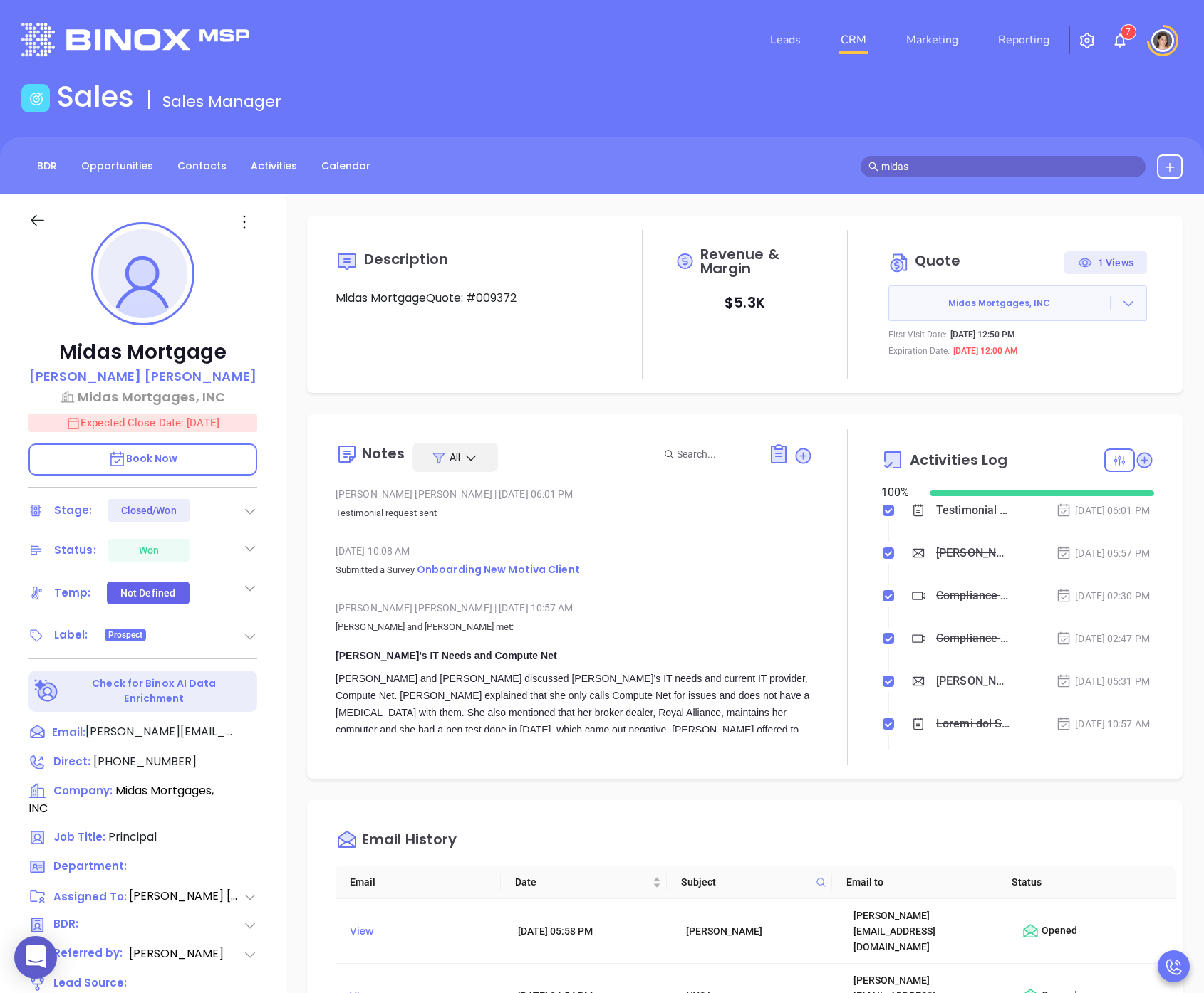
click at [932, 156] on span "midas" at bounding box center [1003, 166] width 285 height 21
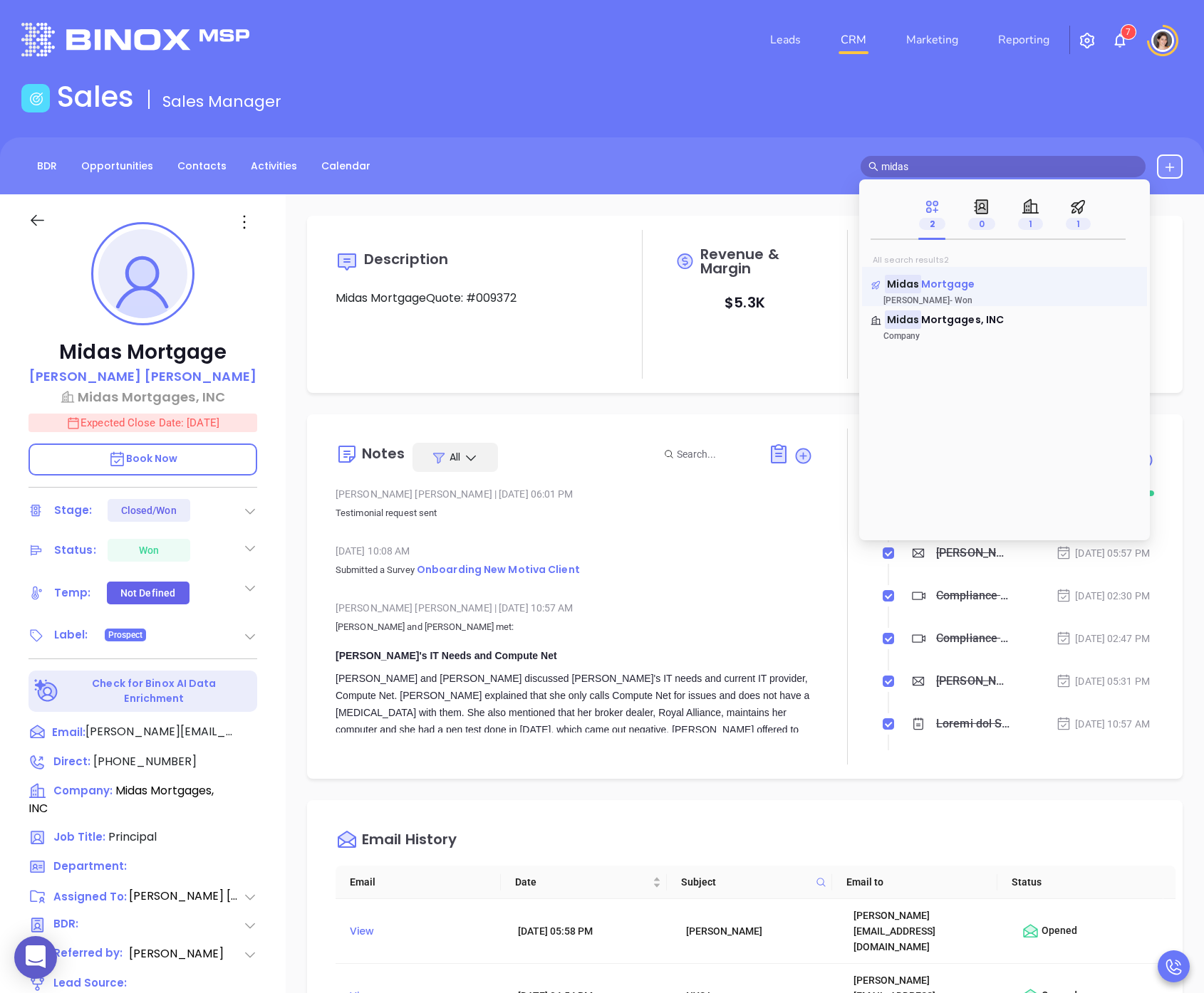
click at [932, 284] on span "Mortgage" at bounding box center [948, 285] width 54 height 15
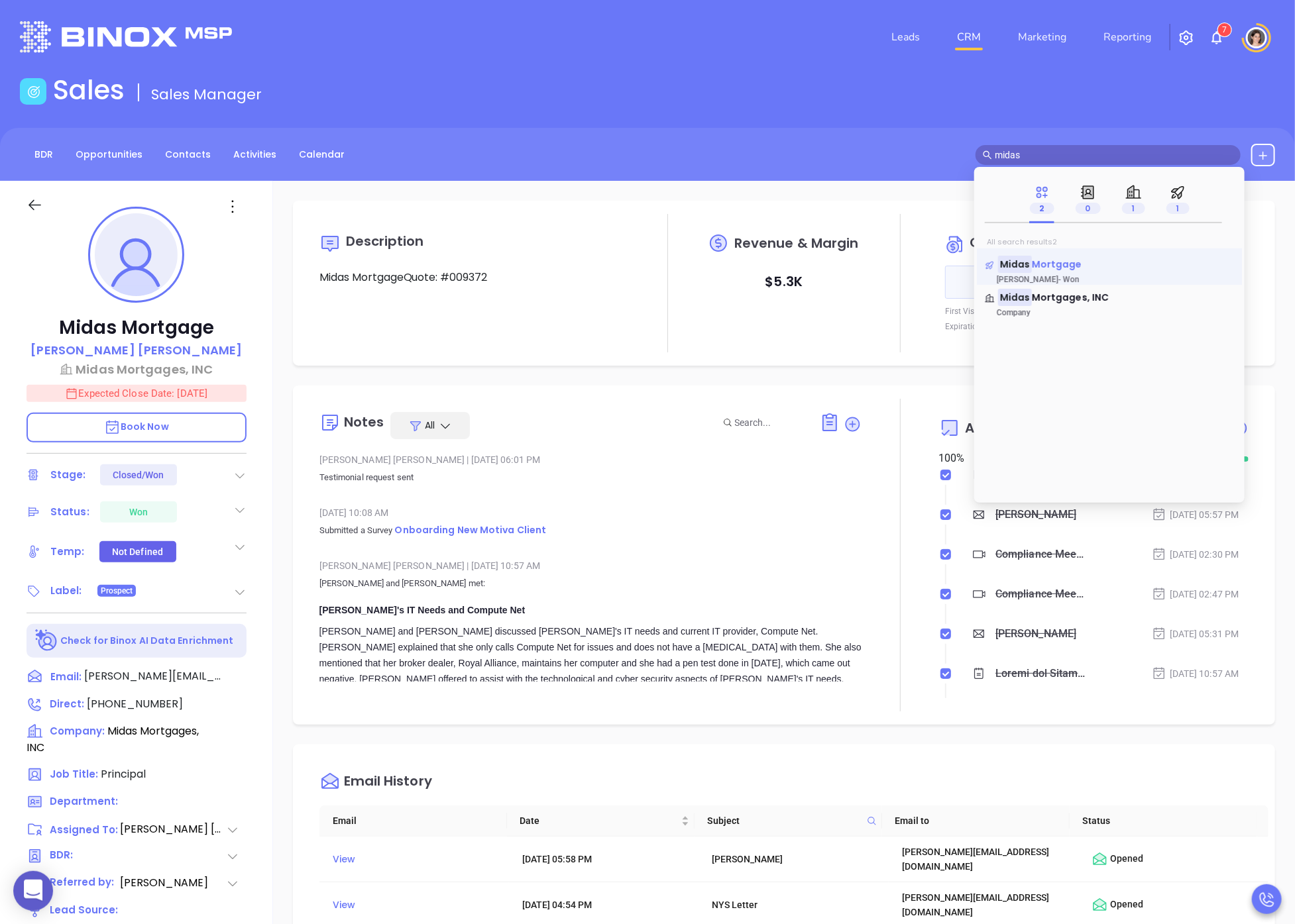
click at [1026, 261] on mark "Midas" at bounding box center [1016, 263] width 34 height 16
click at [915, 244] on div at bounding box center [900, 283] width 78 height 139
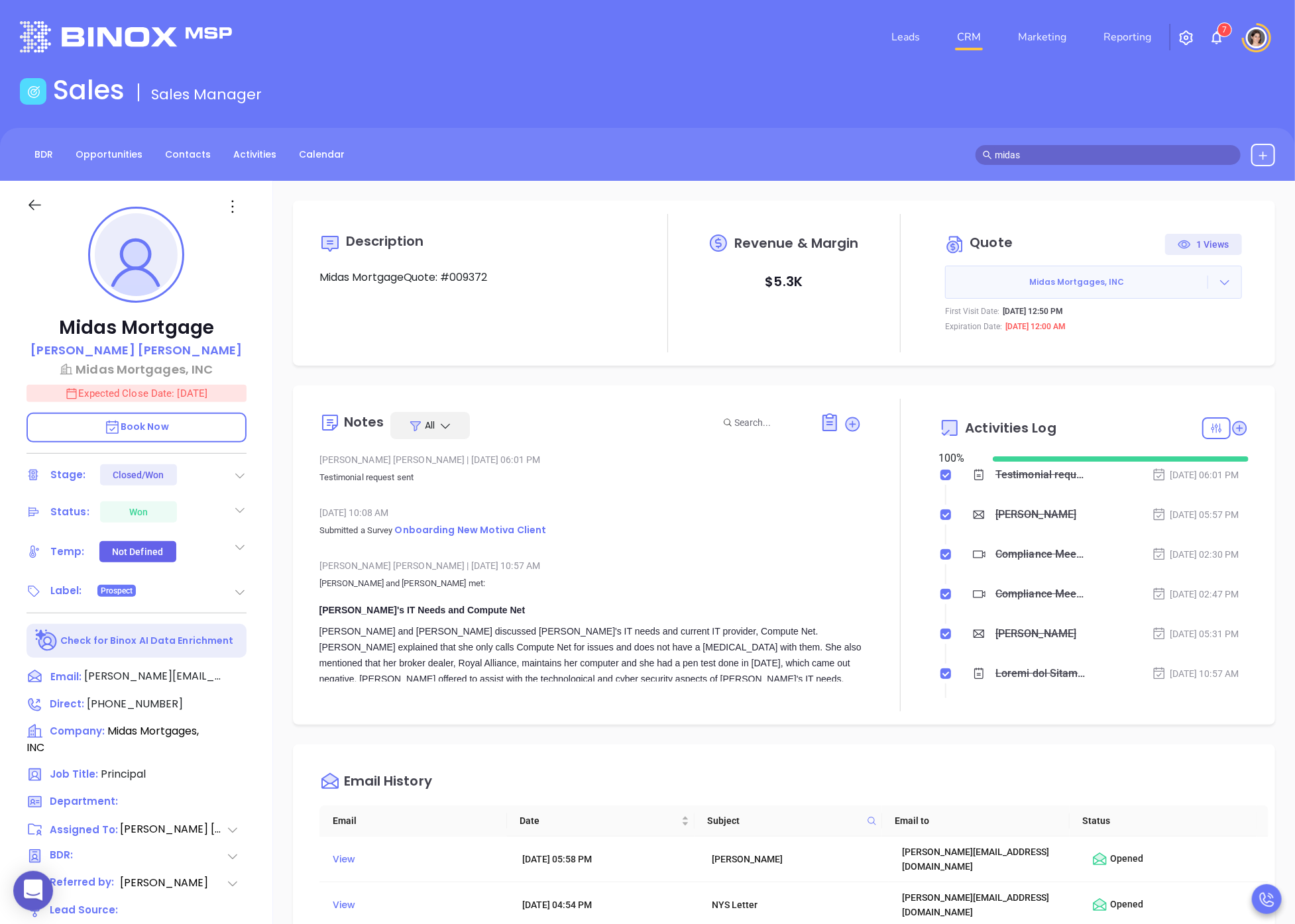
click at [1068, 277] on span "Midas Mortgages, INC" at bounding box center [1076, 282] width 262 height 12
click at [1119, 289] on button "Midas Mortgages, INC" at bounding box center [1093, 282] width 296 height 33
click at [1119, 279] on icon at bounding box center [1225, 283] width 14 height 14
click at [1036, 274] on button "Midas Mortgages, INC" at bounding box center [1093, 282] width 296 height 33
click at [1043, 279] on span "Midas Mortgages, INC" at bounding box center [1076, 282] width 262 height 12
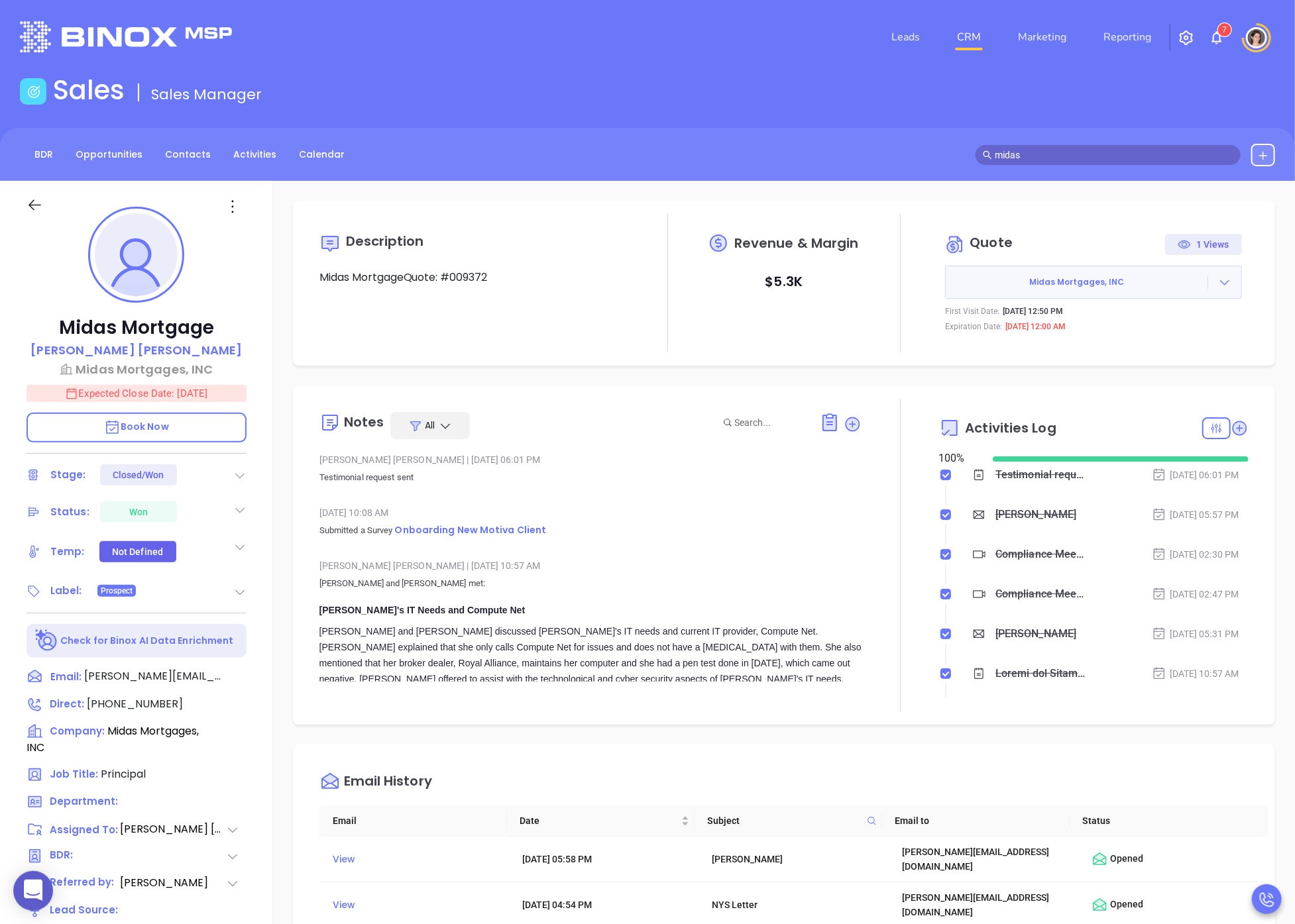
click at [1119, 250] on icon at bounding box center [1185, 244] width 14 height 14
click at [1119, 235] on div "1 Views" at bounding box center [1204, 244] width 52 height 21
click at [1119, 285] on span "Midas Mortgages, INC" at bounding box center [1076, 282] width 262 height 12
click at [1119, 286] on div at bounding box center [1224, 283] width 33 height 14
click at [1119, 341] on link "View Order [PERSON_NAME]" at bounding box center [1151, 343] width 136 height 14
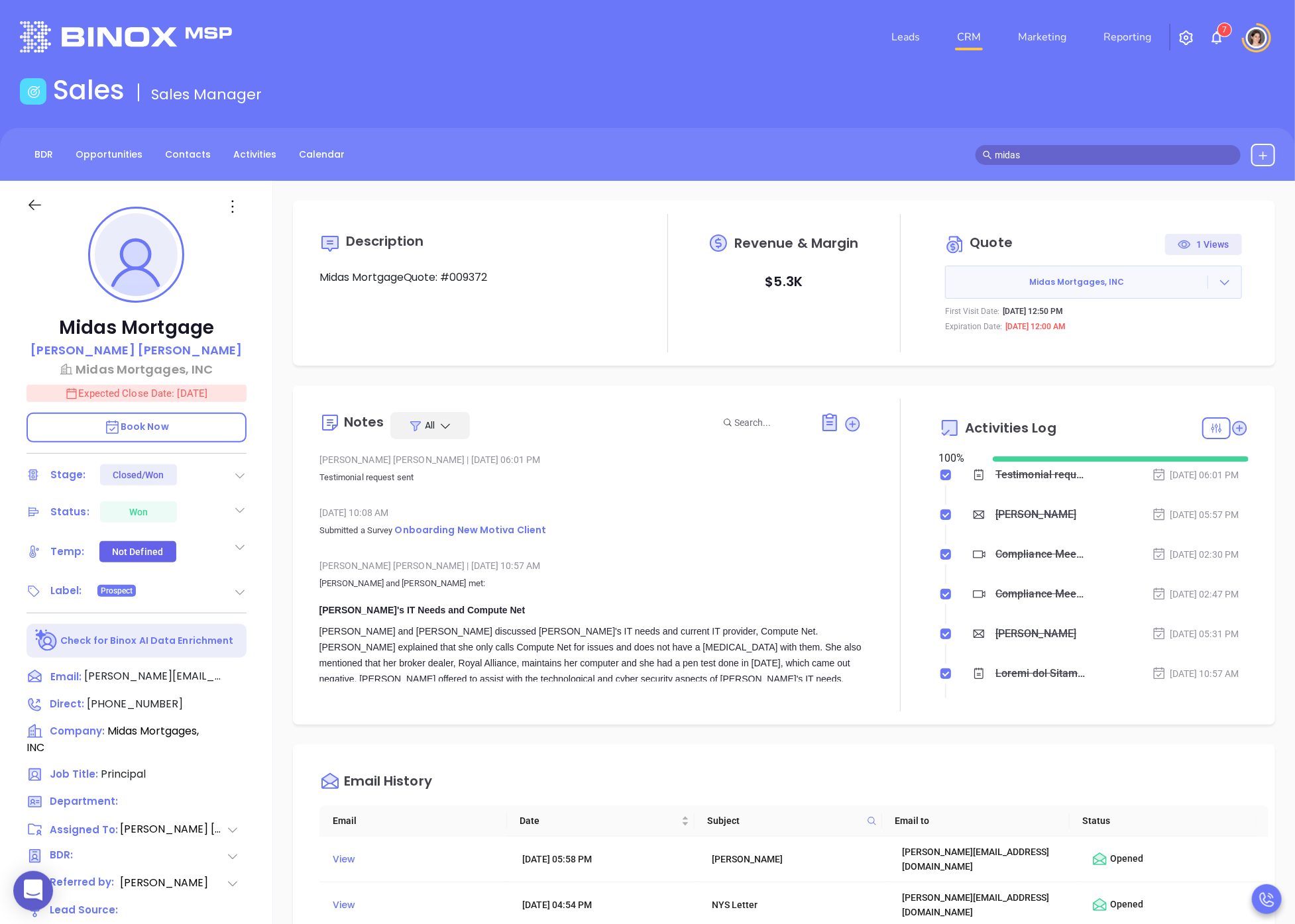
click at [1023, 131] on div "BDR Opportunities Contacts Activities Calendar midas" at bounding box center [648, 154] width 1295 height 53
click at [1021, 163] on span "midas" at bounding box center [1108, 154] width 265 height 20
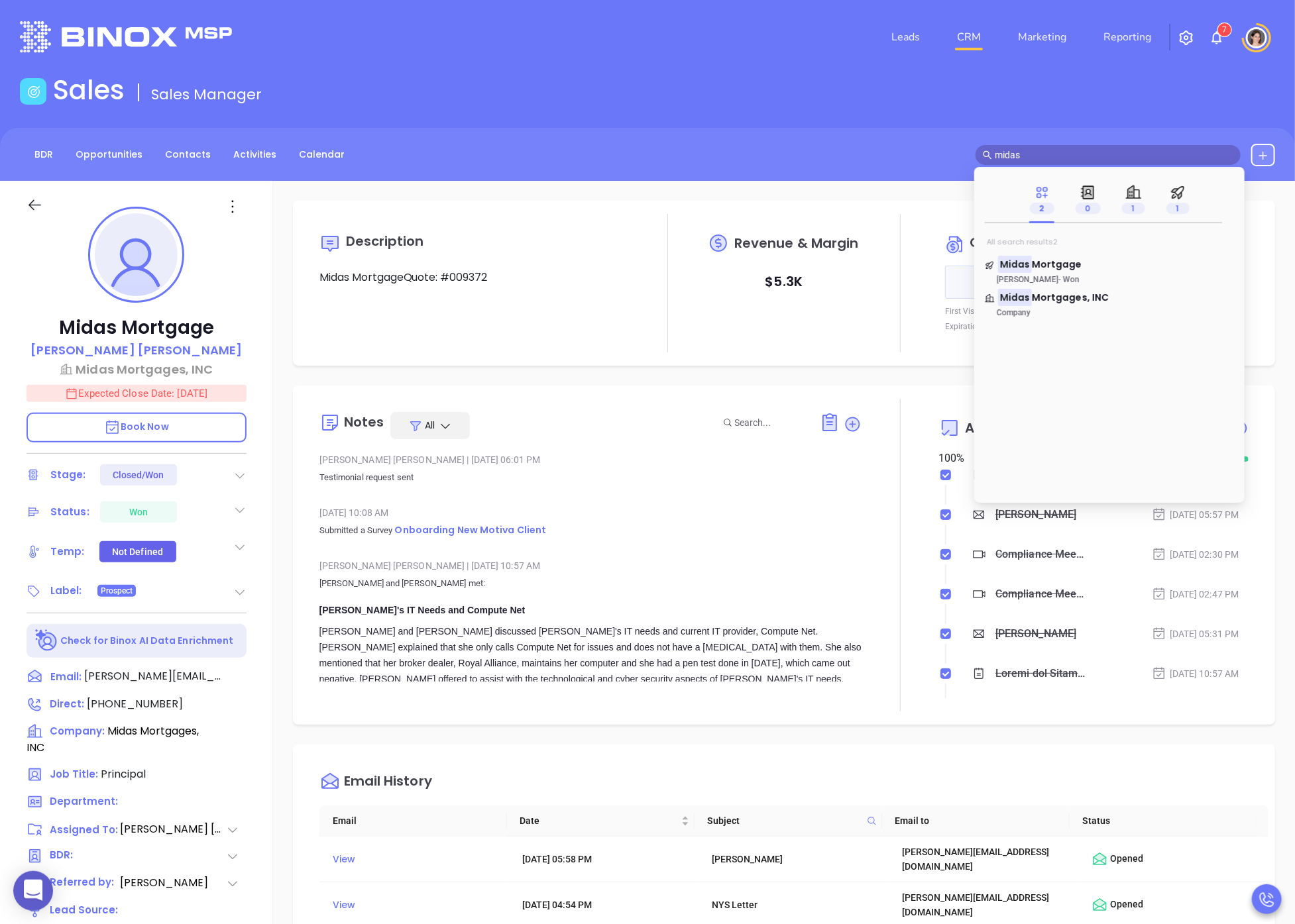
click at [1020, 152] on input "midas" at bounding box center [1114, 155] width 239 height 14
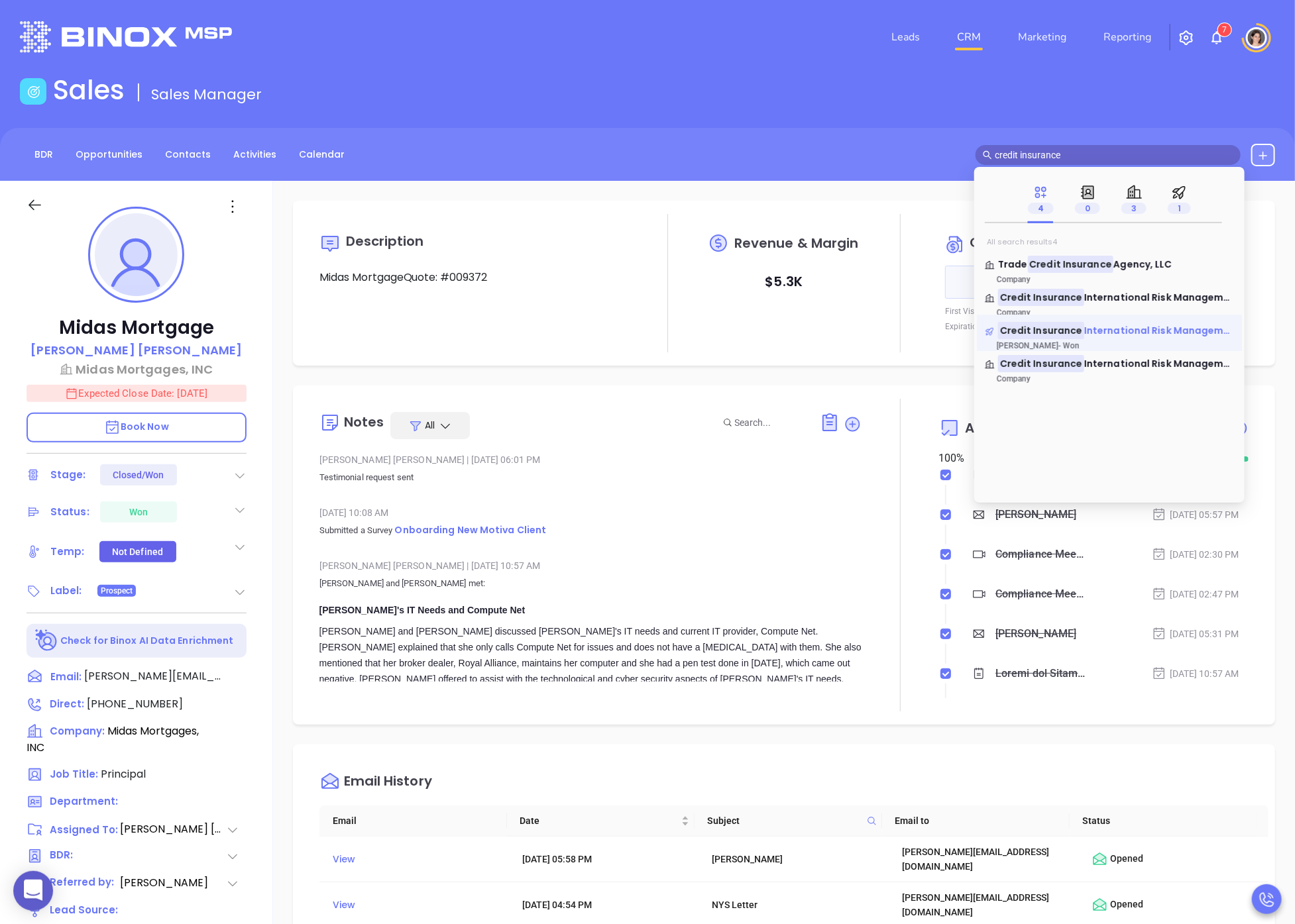
click at [1097, 332] on span "International Risk Management, Inc" at bounding box center [1172, 330] width 176 height 14
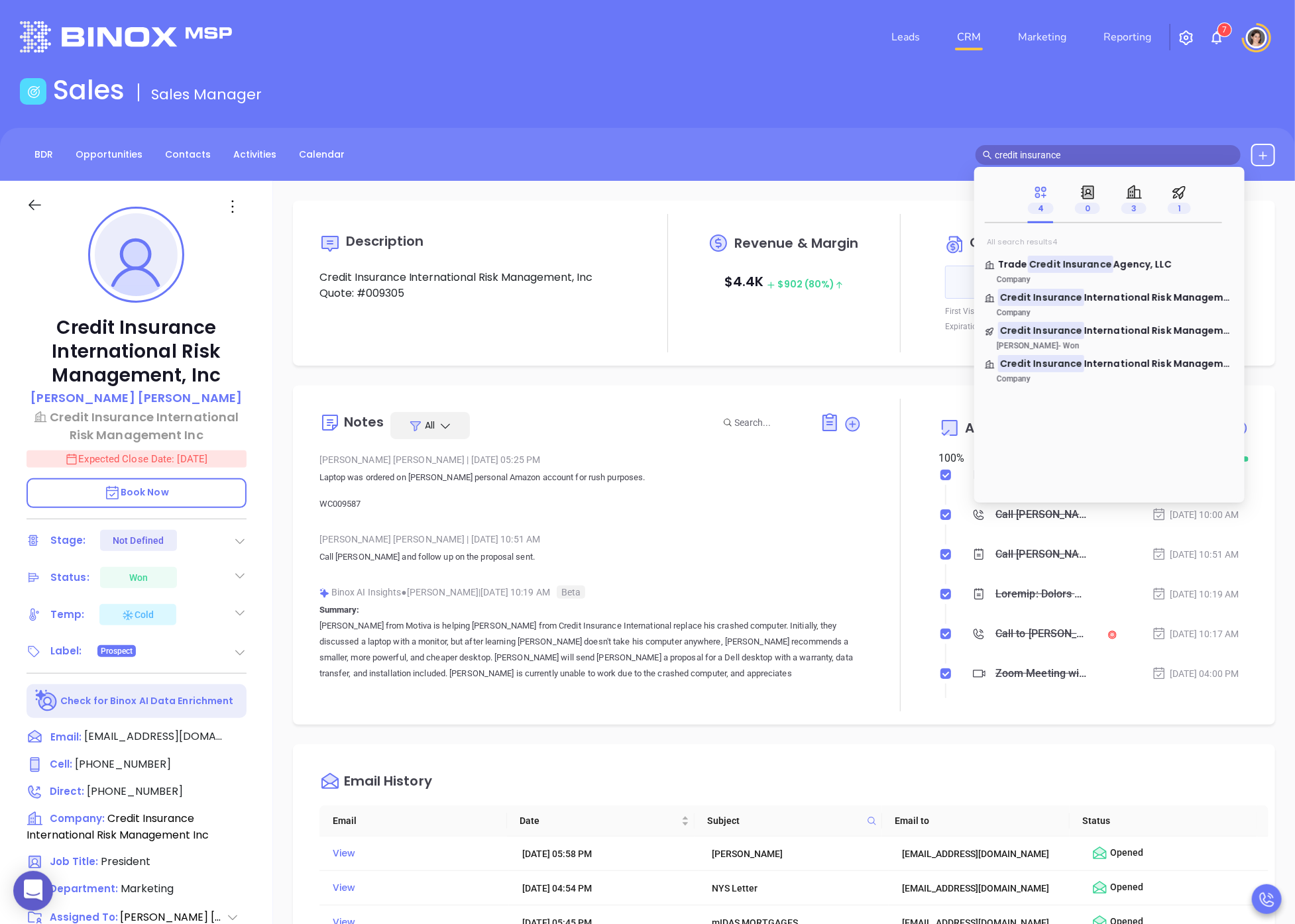
click at [829, 313] on div "Revenue & Margin $ 4.4K $ 902 (80%)" at bounding box center [784, 270] width 155 height 86
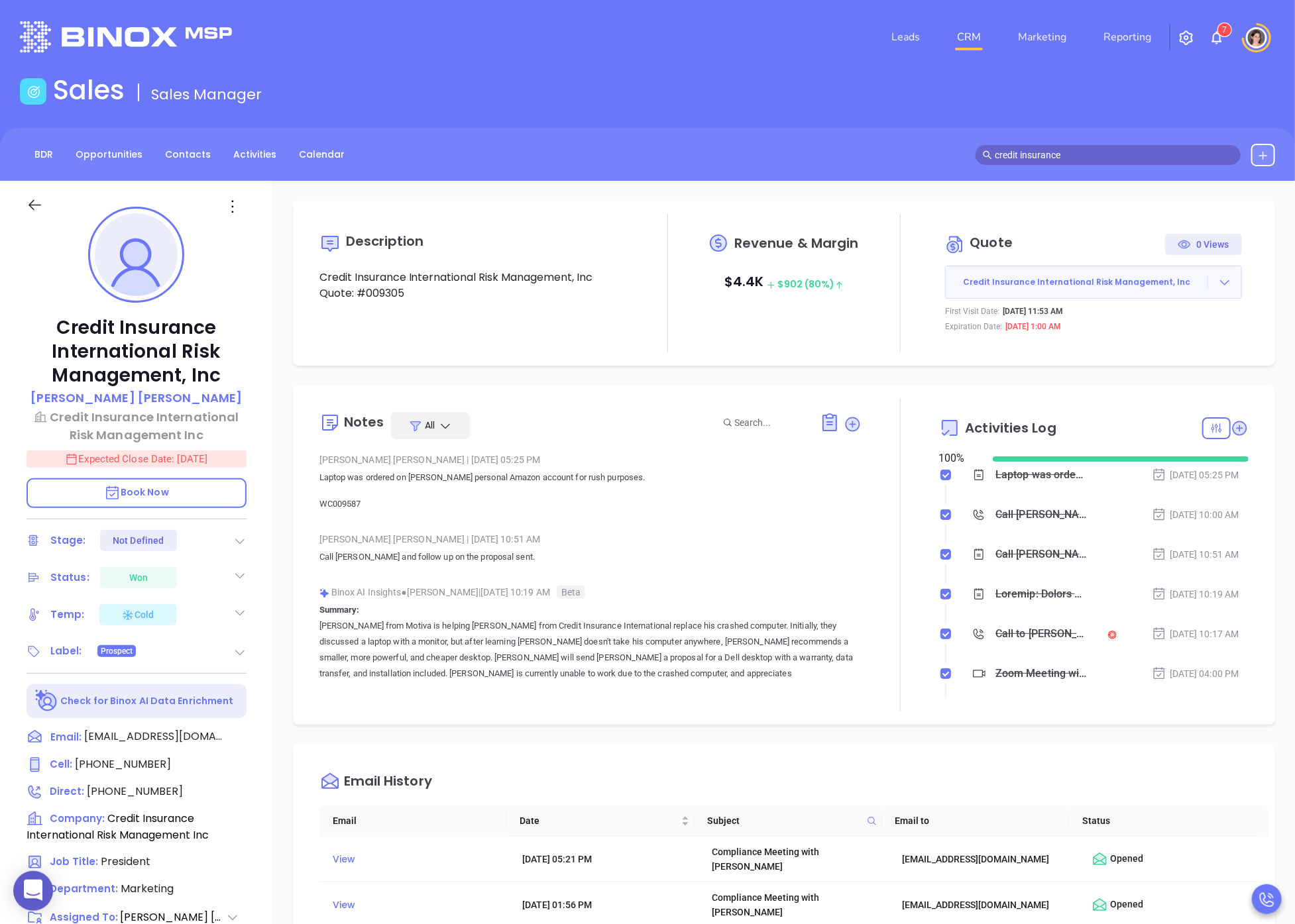
click at [648, 330] on div at bounding box center [667, 283] width 78 height 139
click at [1119, 273] on button "Credit Insurance International Risk Management, Inc" at bounding box center [1093, 282] width 296 height 33
click at [1119, 278] on div at bounding box center [1224, 283] width 33 height 14
click at [1119, 342] on link "View Order [PERSON_NAME]" at bounding box center [1151, 343] width 136 height 14
click at [1016, 152] on input "credit insurance" at bounding box center [1114, 155] width 239 height 14
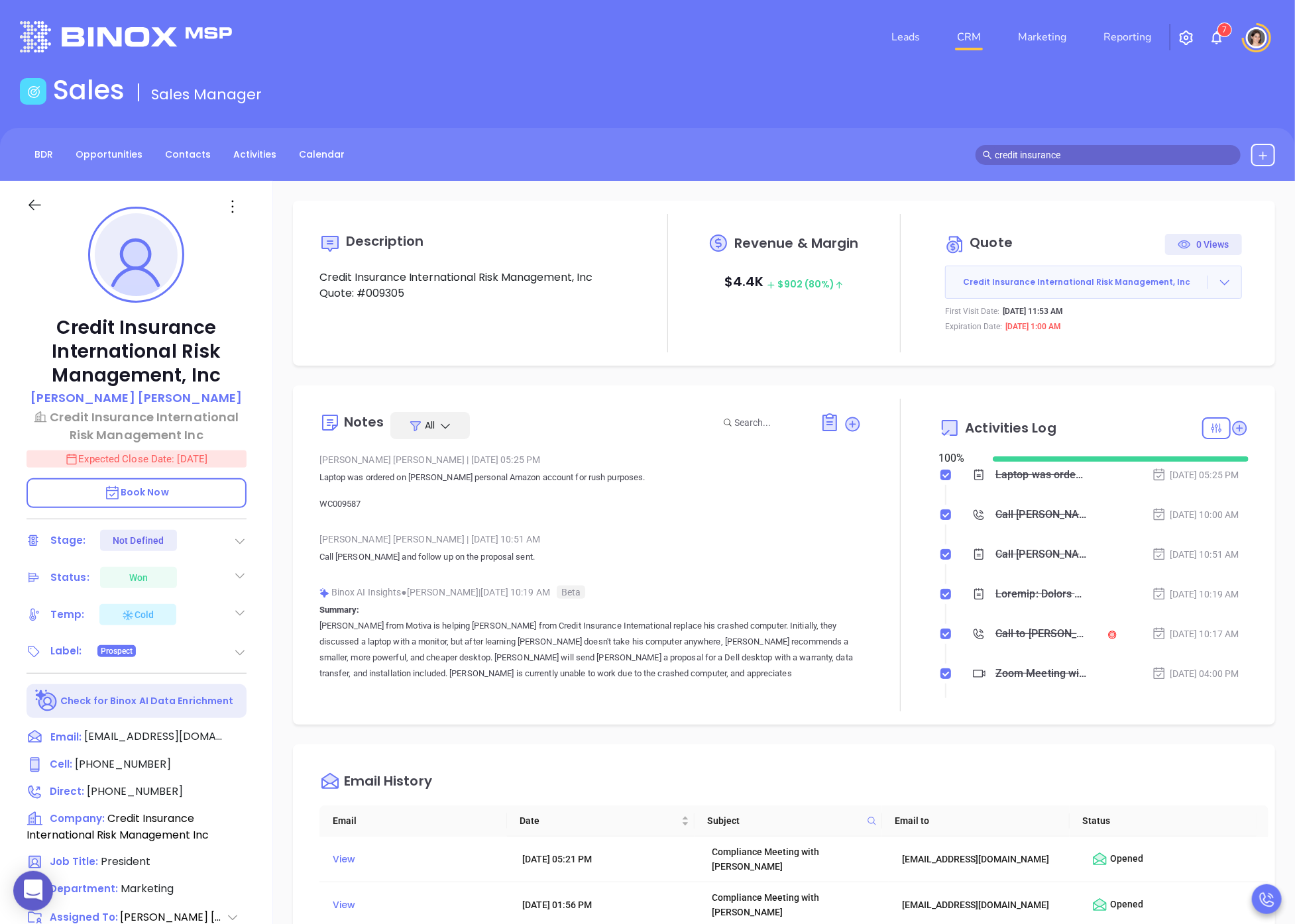
click at [1016, 152] on input "credit insurance" at bounding box center [1114, 155] width 239 height 14
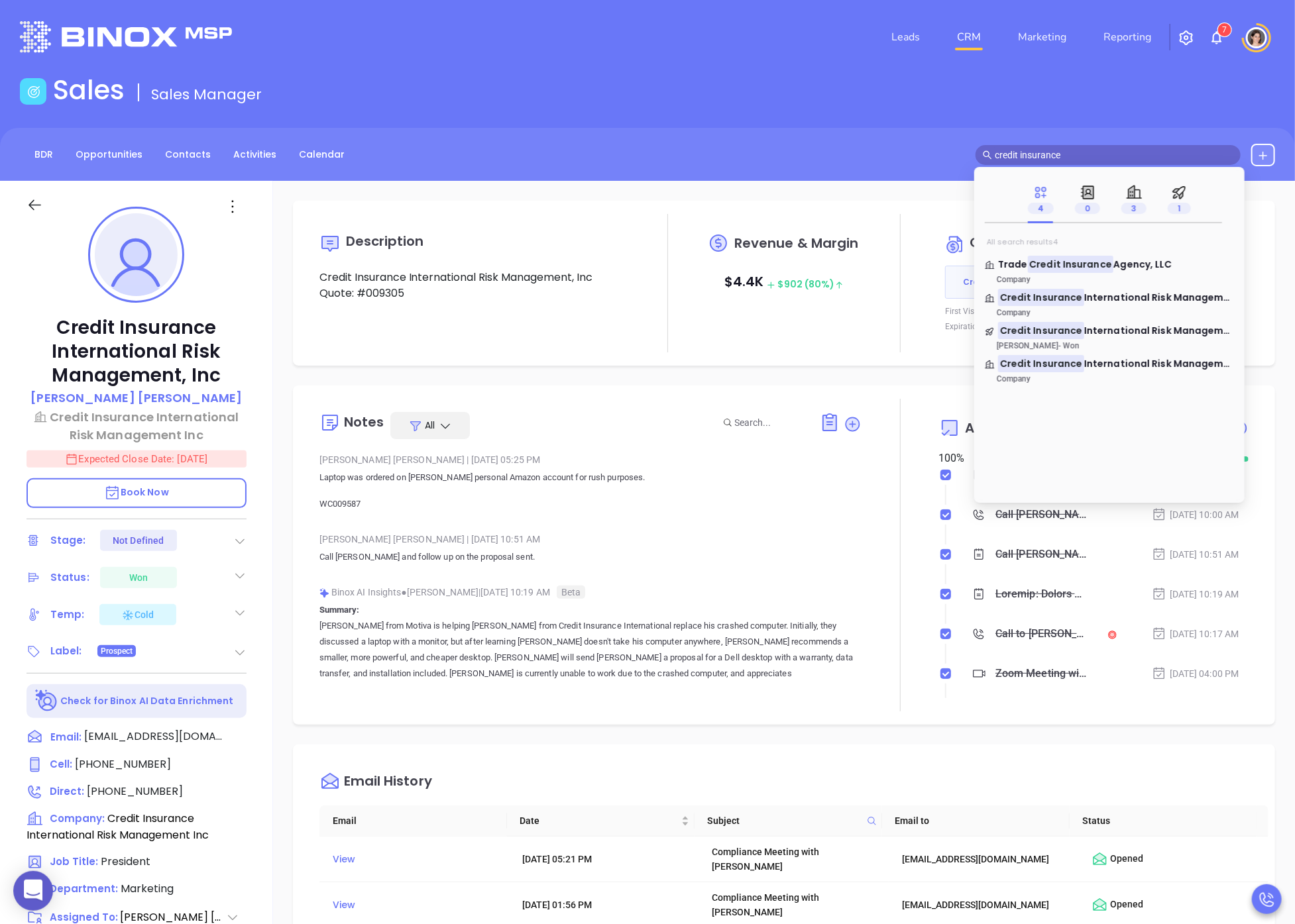
click at [1016, 152] on input "credit insurance" at bounding box center [1114, 155] width 239 height 14
click at [1039, 333] on mark "EmpireOne" at bounding box center [1027, 330] width 57 height 16
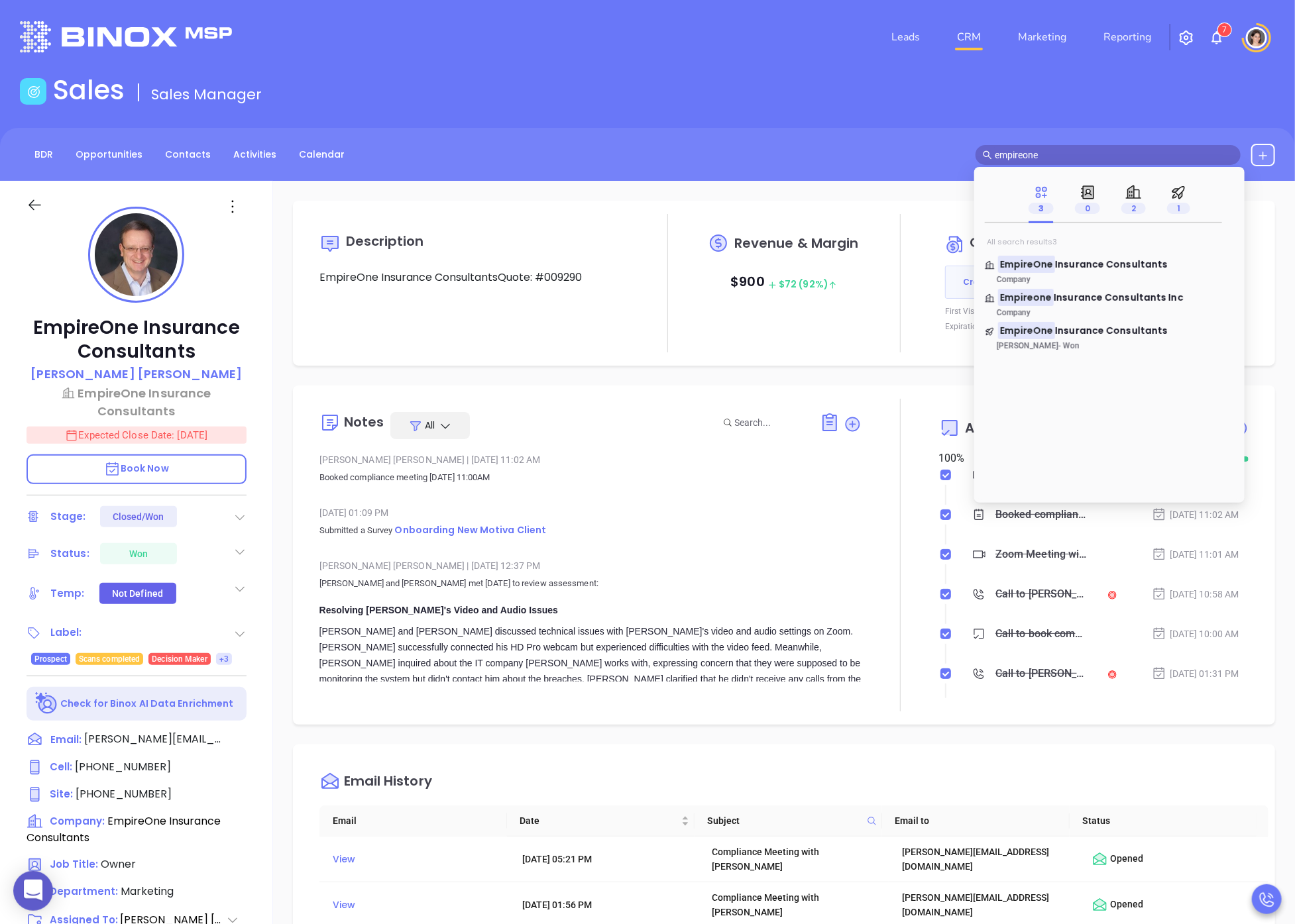
click at [502, 336] on div "Description EmpireOne Insurance ConsultantsQuote: #009290" at bounding box center [474, 283] width 309 height 139
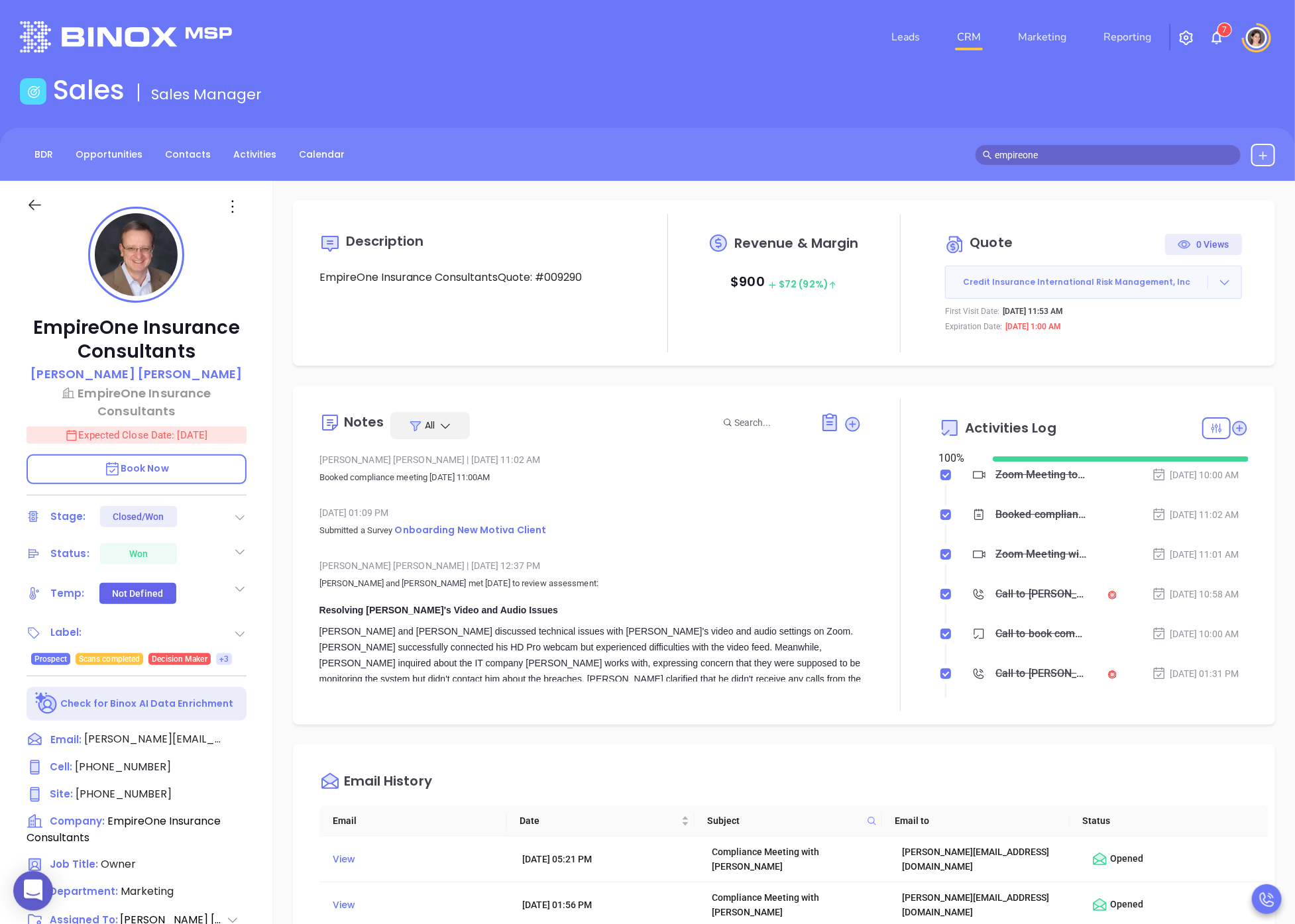
click at [1119, 279] on div at bounding box center [1224, 283] width 33 height 14
click at [1119, 343] on link "View Order [PERSON_NAME]" at bounding box center [1151, 343] width 136 height 14
click at [1031, 157] on input "empireone" at bounding box center [1114, 155] width 239 height 14
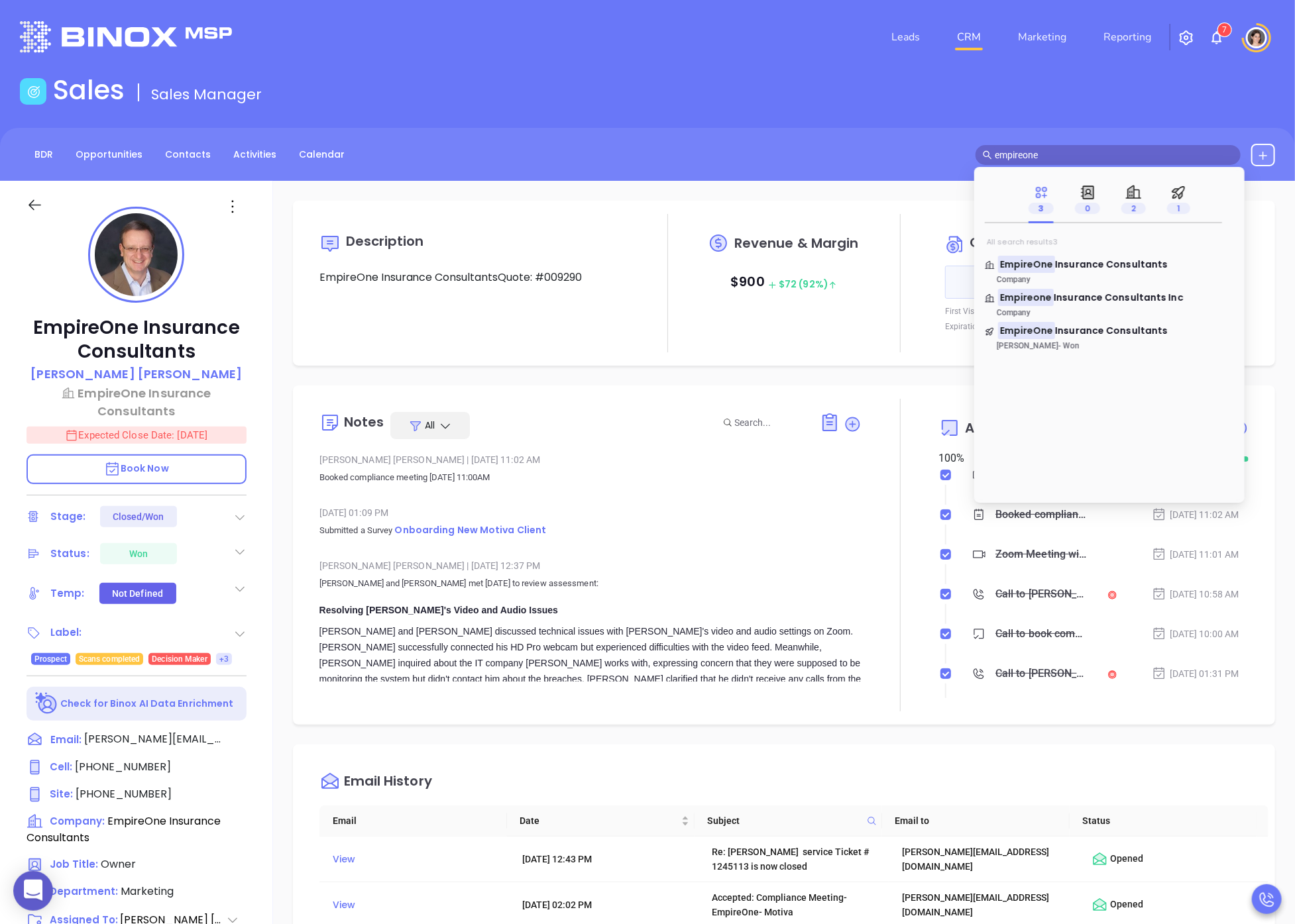
click at [1031, 157] on input "empireone" at bounding box center [1114, 155] width 239 height 14
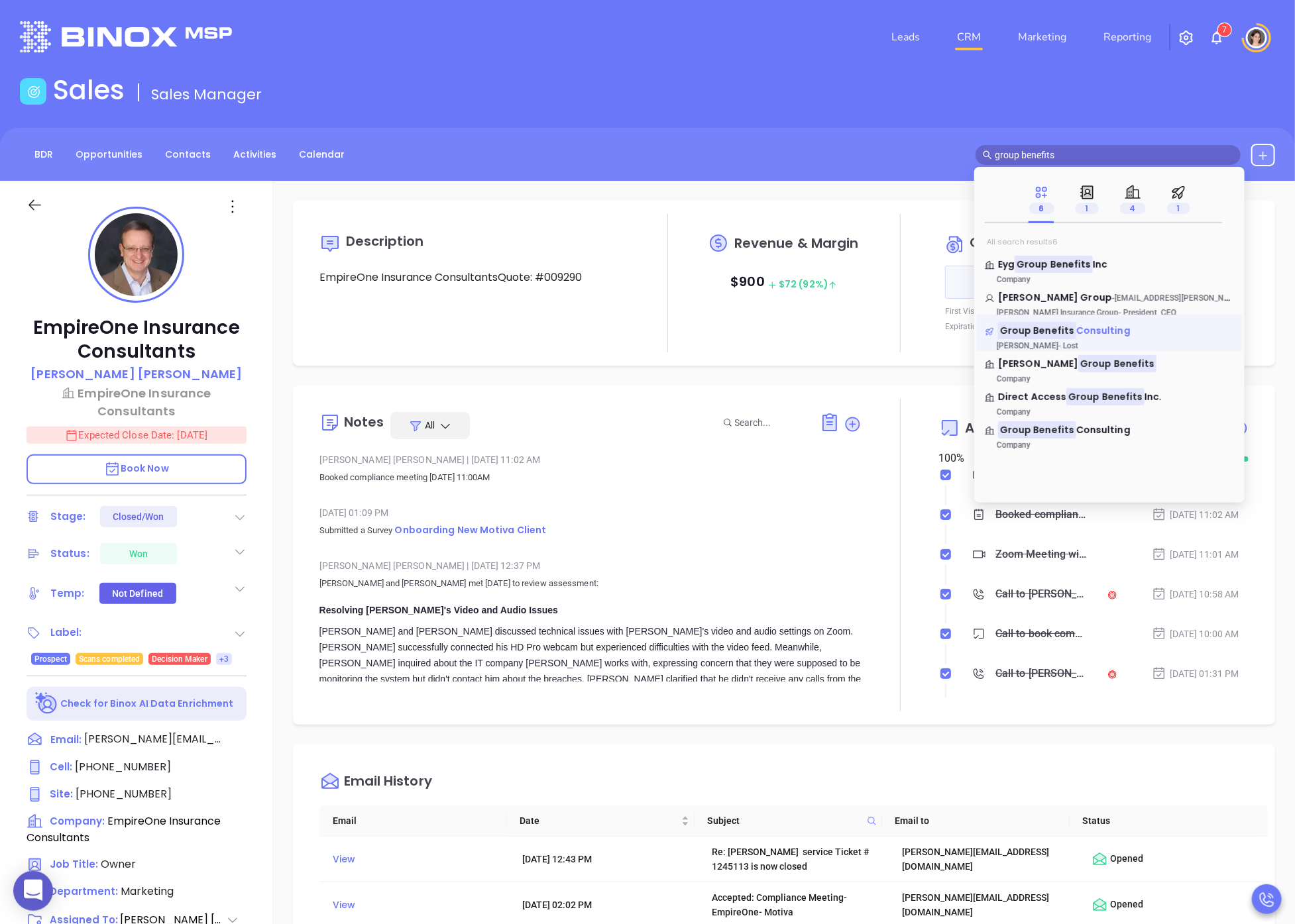
click at [1064, 330] on mark "Group Benefits" at bounding box center [1038, 330] width 78 height 16
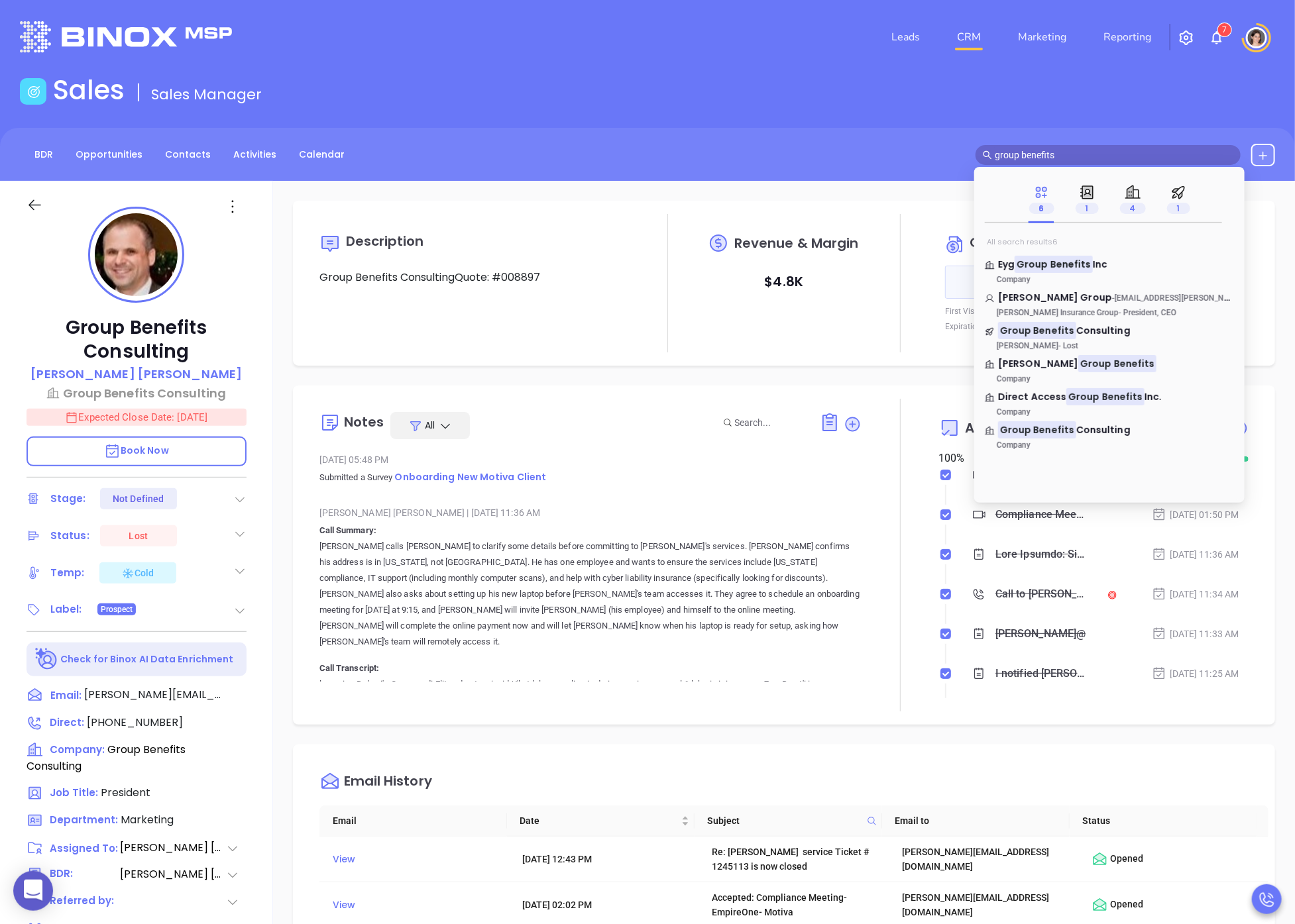
click at [566, 192] on div "Description Group Benefits ConsultingQuote: #008897 Revenue & Margin $ 4.8K Quo…" at bounding box center [785, 644] width 1022 height 927
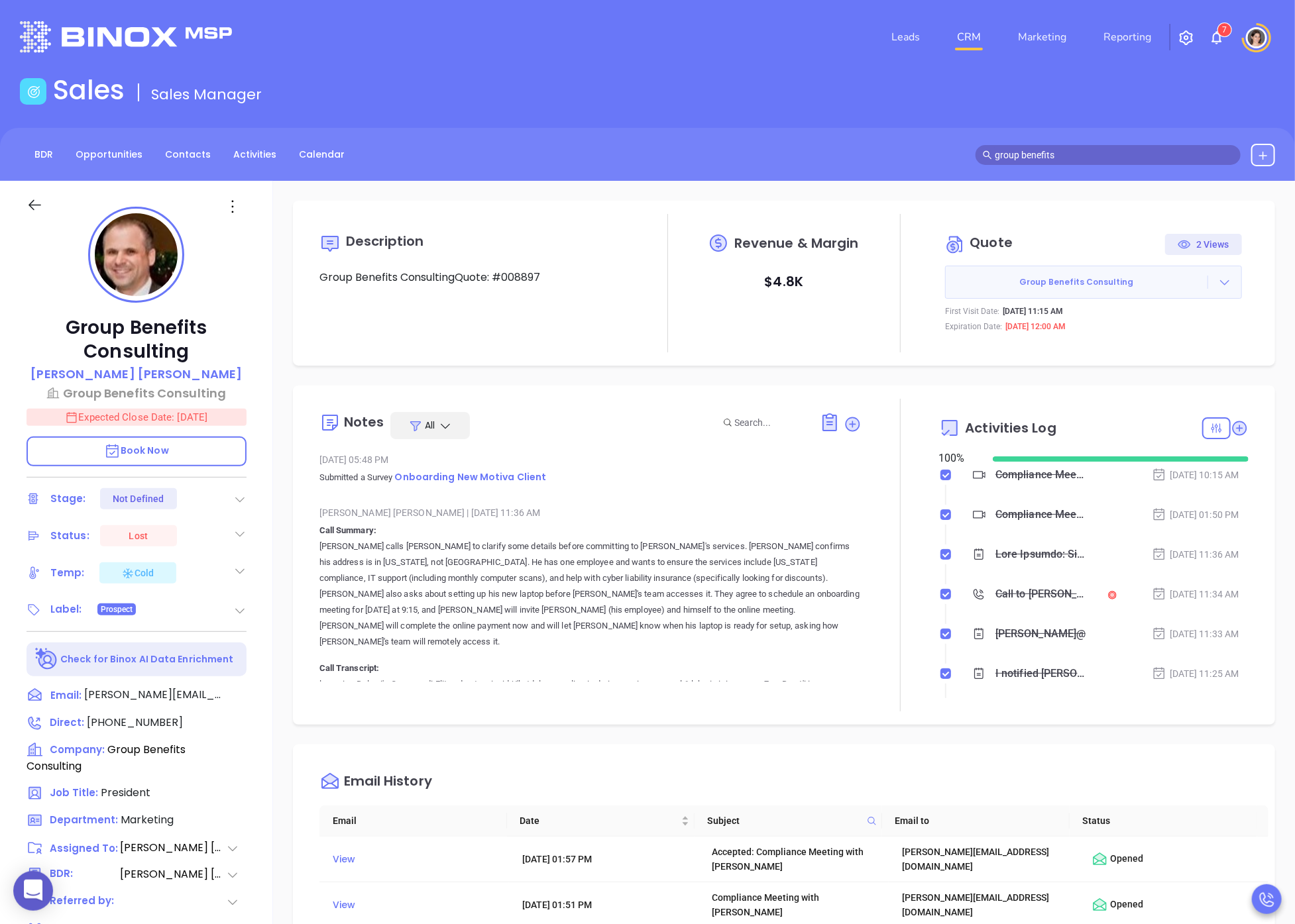
click at [1119, 287] on icon at bounding box center [1225, 283] width 14 height 14
click at [1119, 339] on link "View Order [PERSON_NAME]" at bounding box center [1151, 343] width 136 height 14
click at [1044, 148] on input "group benefits" at bounding box center [1114, 155] width 239 height 14
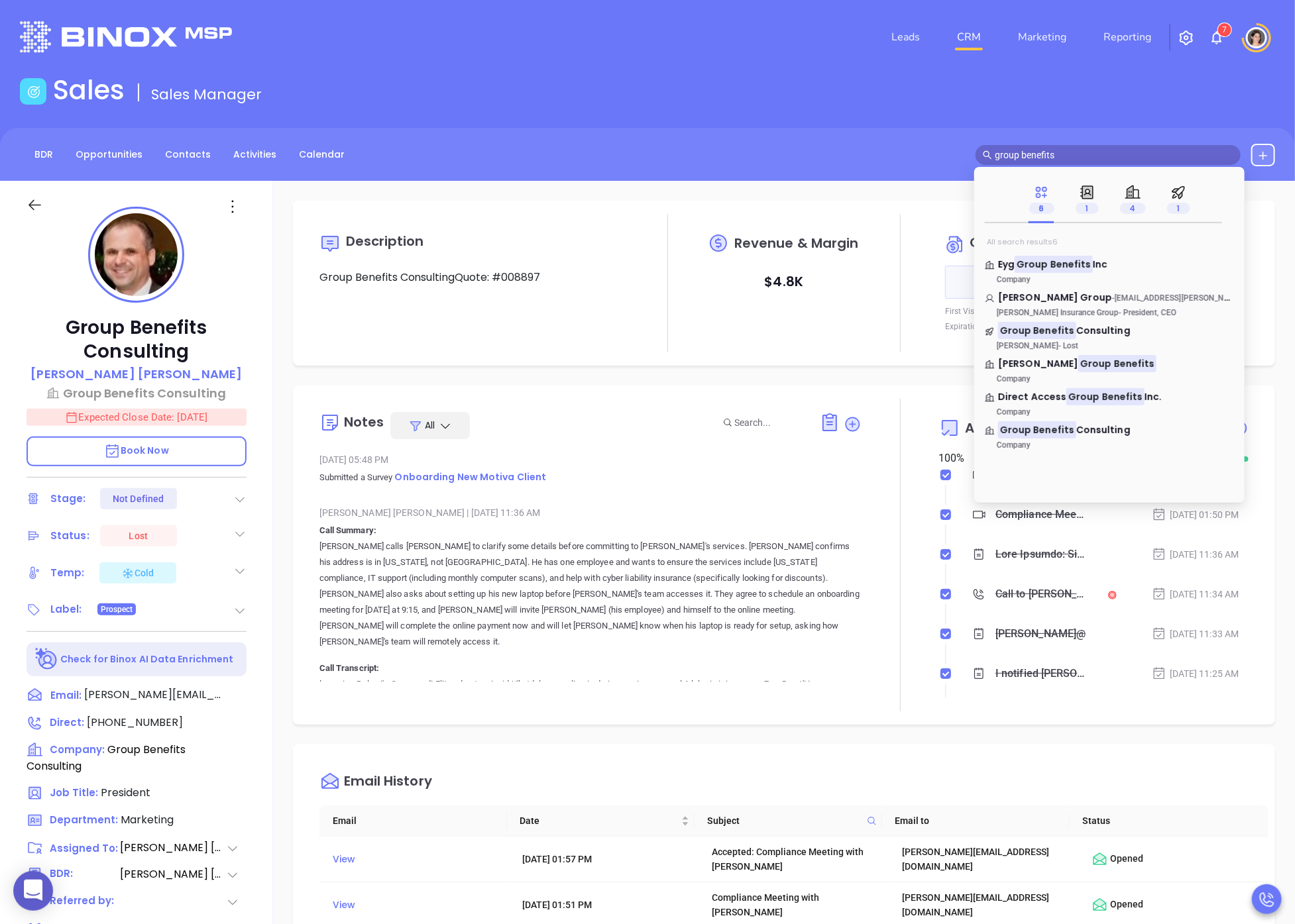
click at [1047, 152] on input "group benefits" at bounding box center [1114, 155] width 239 height 14
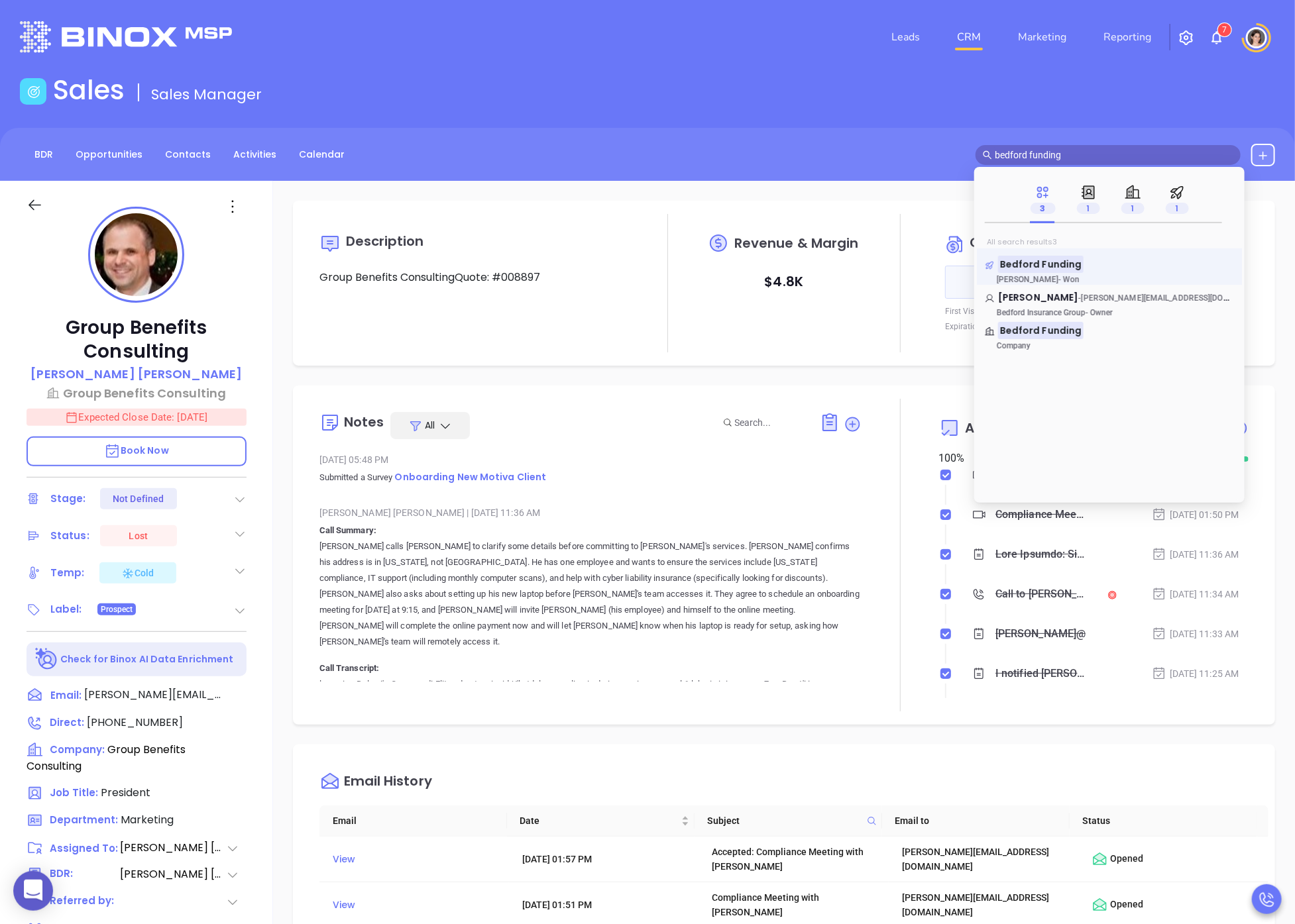
type input "bedford funding"
click at [1065, 261] on mark "Bedford Funding" at bounding box center [1041, 263] width 85 height 16
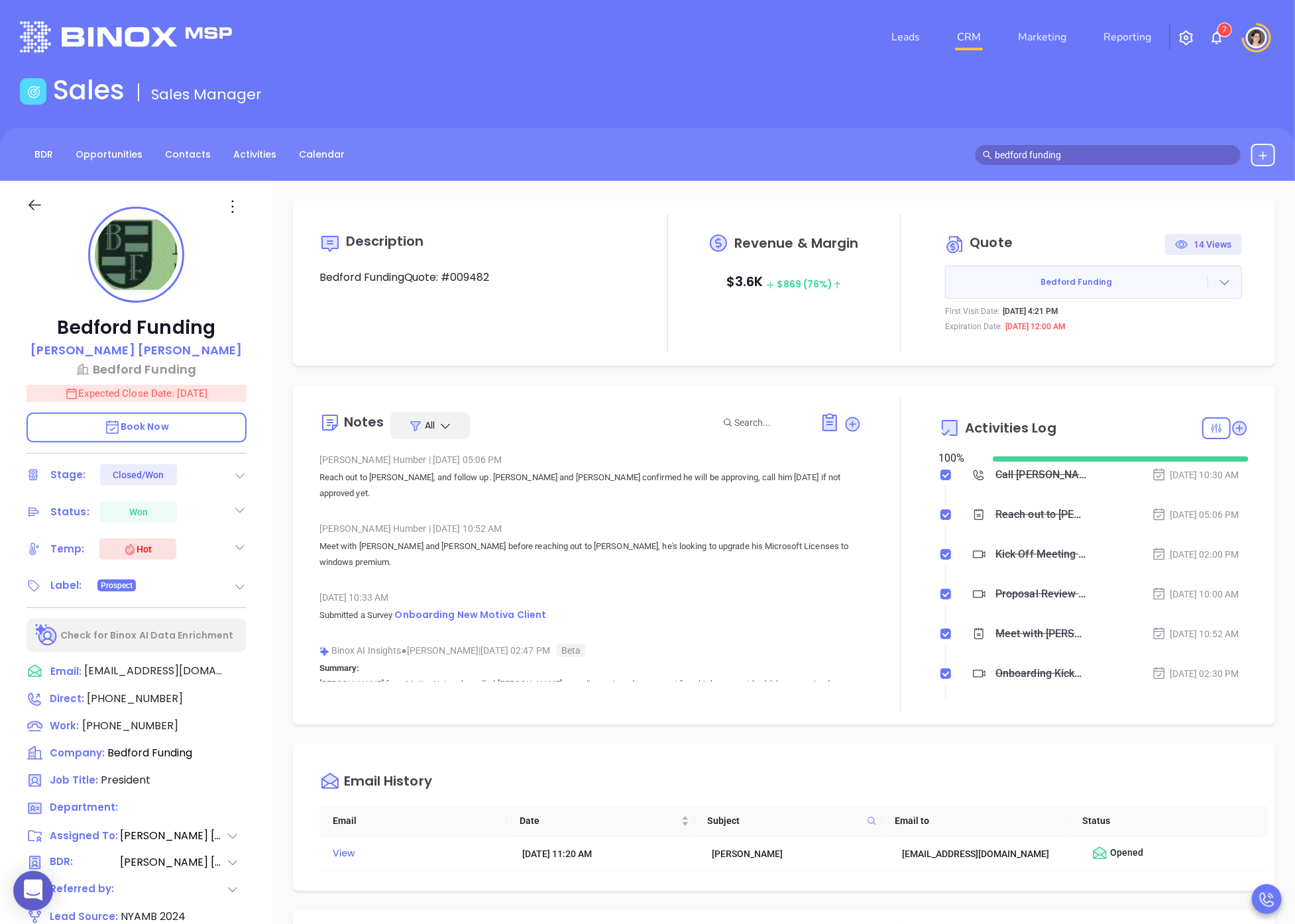
click at [918, 345] on div at bounding box center [900, 283] width 78 height 139
click at [1119, 278] on icon at bounding box center [1225, 283] width 14 height 14
click at [1115, 342] on link "View Order [PERSON_NAME]" at bounding box center [1151, 343] width 136 height 14
